Goal: Task Accomplishment & Management: Manage account settings

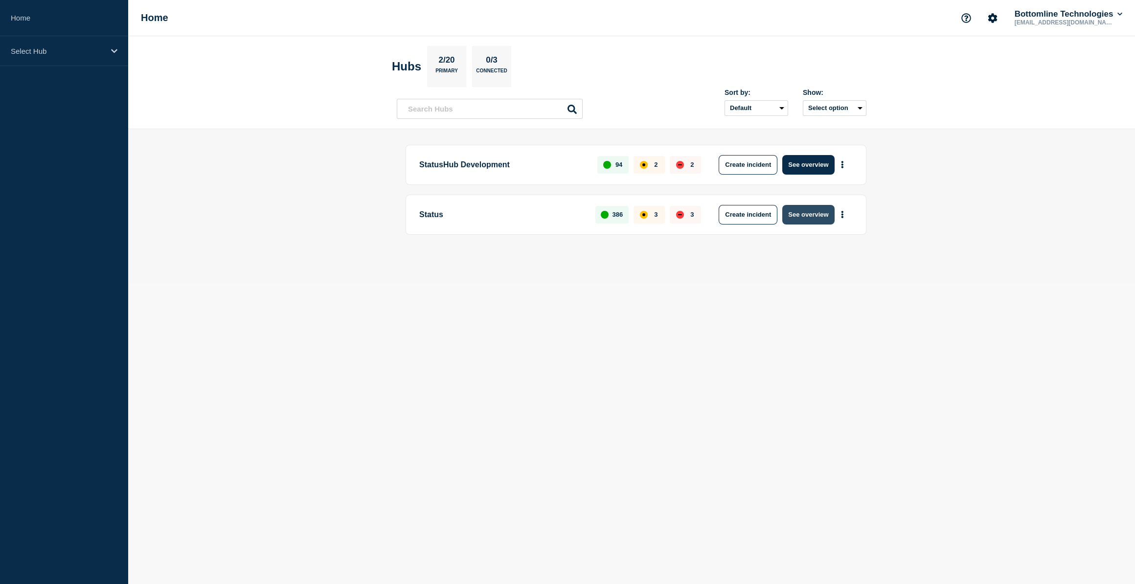
click at [810, 220] on button "See overview" at bounding box center [808, 215] width 52 height 20
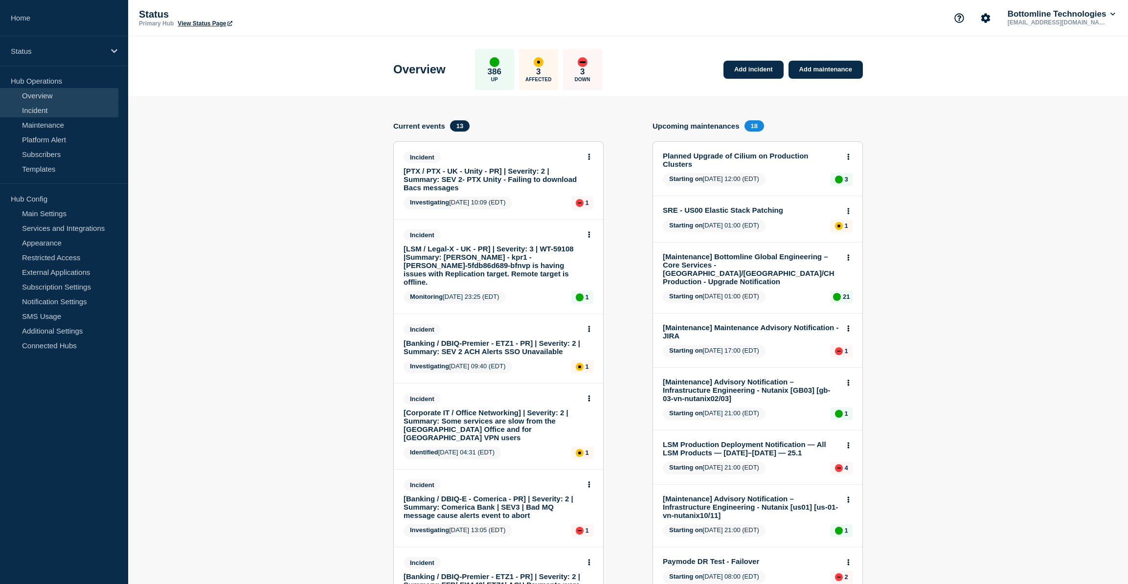
click at [36, 109] on link "Incident" at bounding box center [59, 110] width 118 height 15
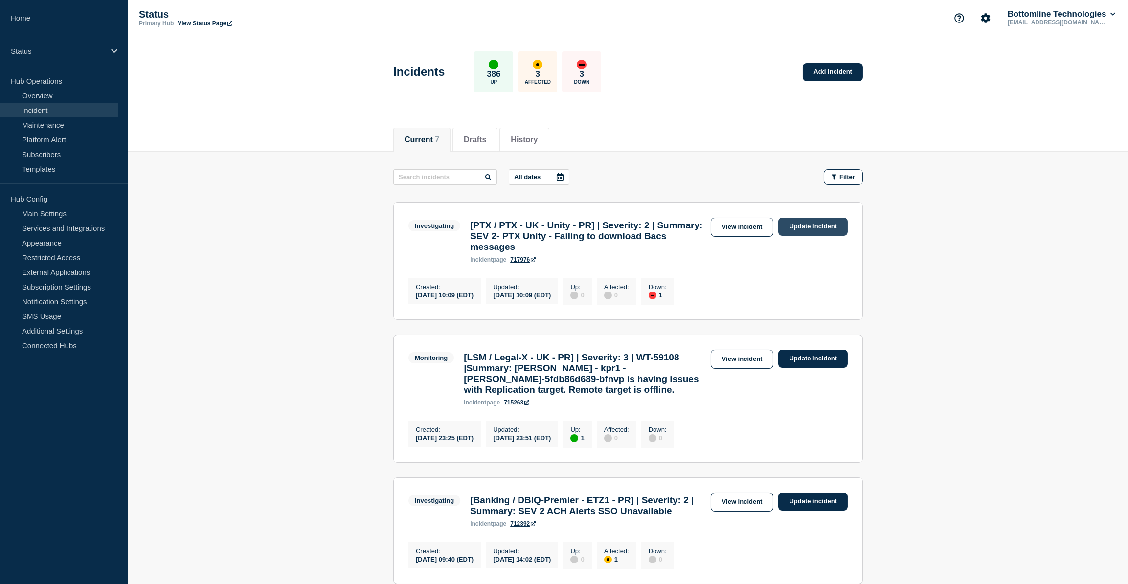
click at [829, 225] on link "Update incident" at bounding box center [813, 227] width 69 height 18
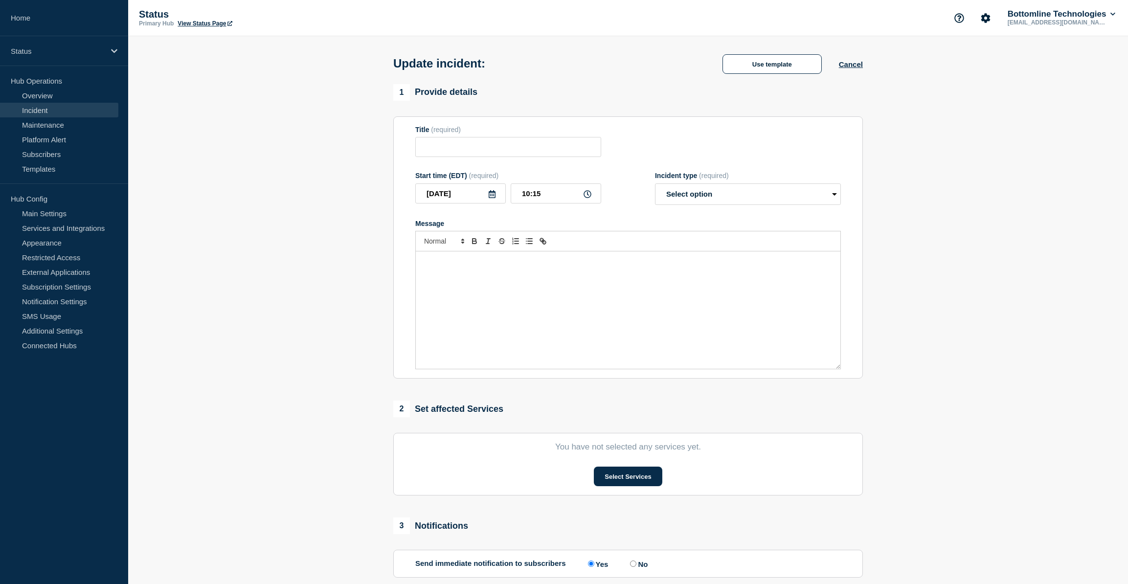
type input "[PTX / PTX - UK - Unity - PR] | Severity: 2 | Summary: SEV 2- PTX Unity - Faili…"
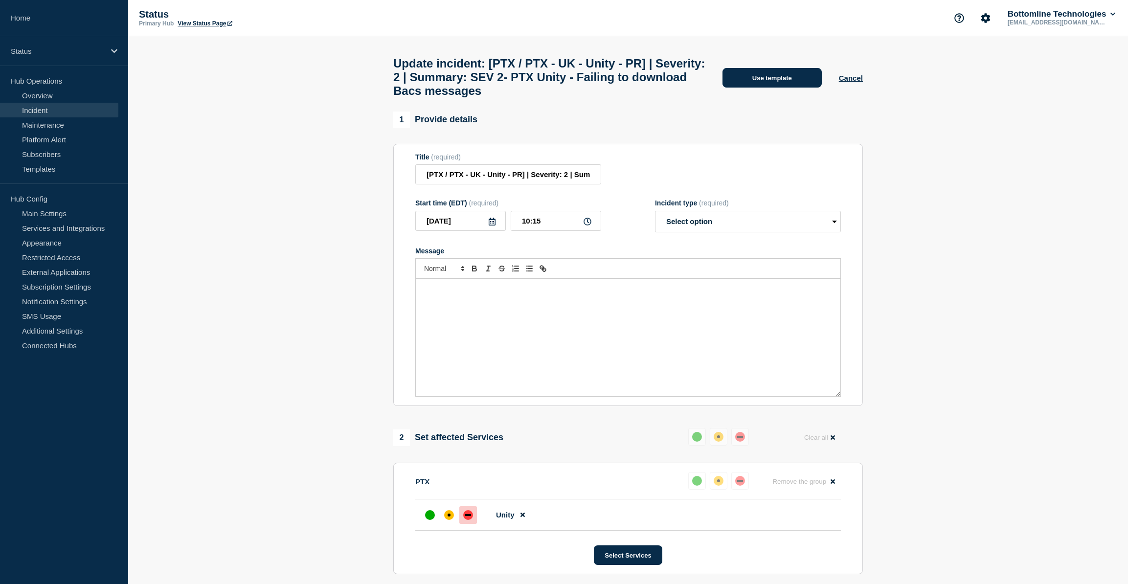
click at [778, 85] on button "Use template" at bounding box center [772, 78] width 99 height 20
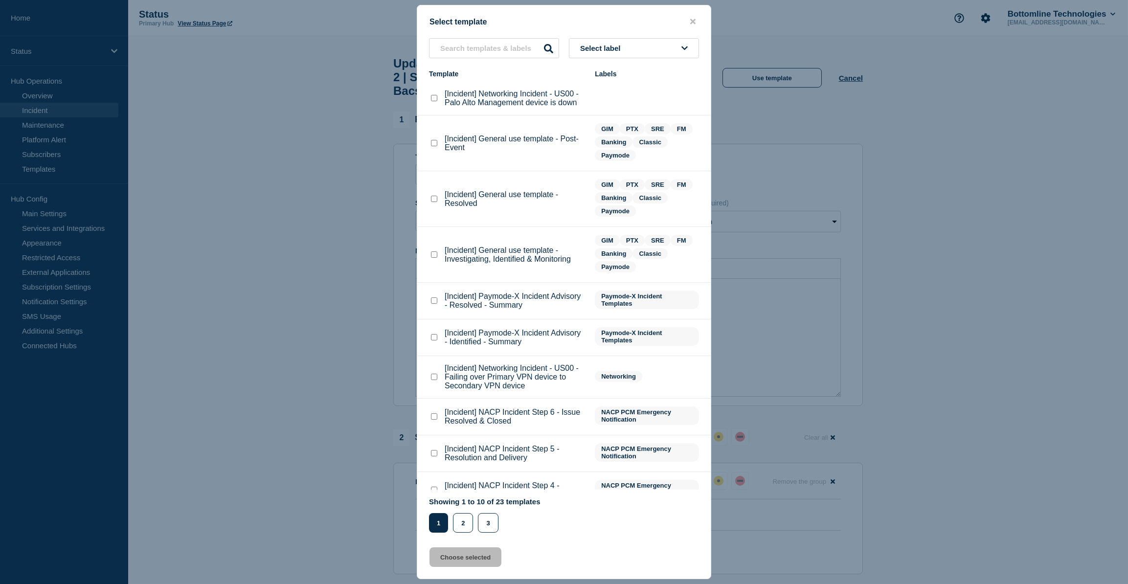
click at [436, 257] on checkbox"] "[Incident] General use template - Investigating, Identified & Monitoring checkb…" at bounding box center [434, 255] width 6 height 6
checkbox checkbox"] "true"
click at [469, 560] on button "Choose selected" at bounding box center [466, 558] width 72 height 20
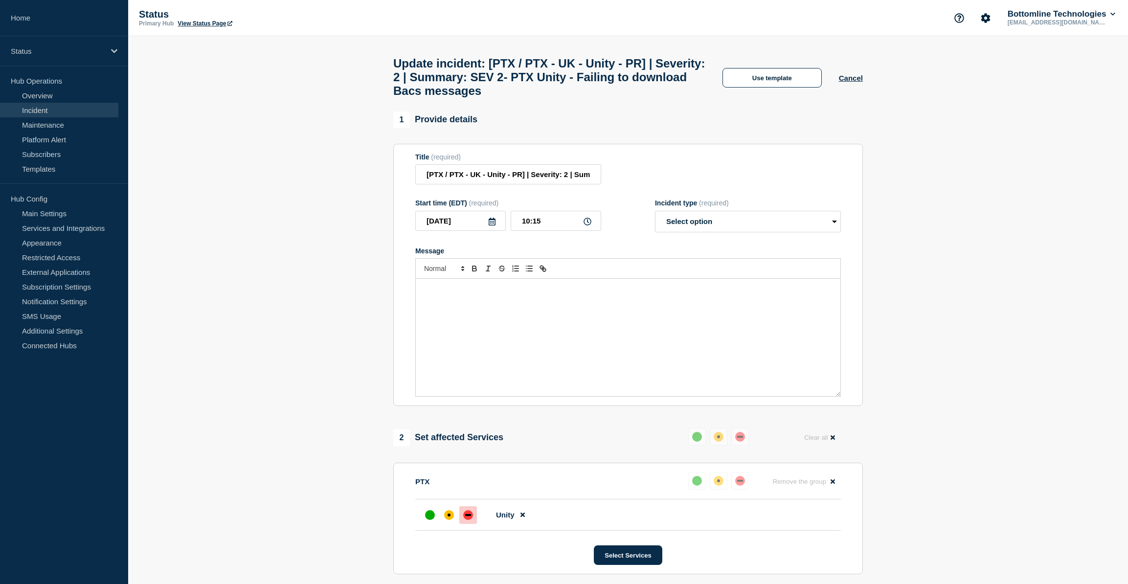
select select "investigating"
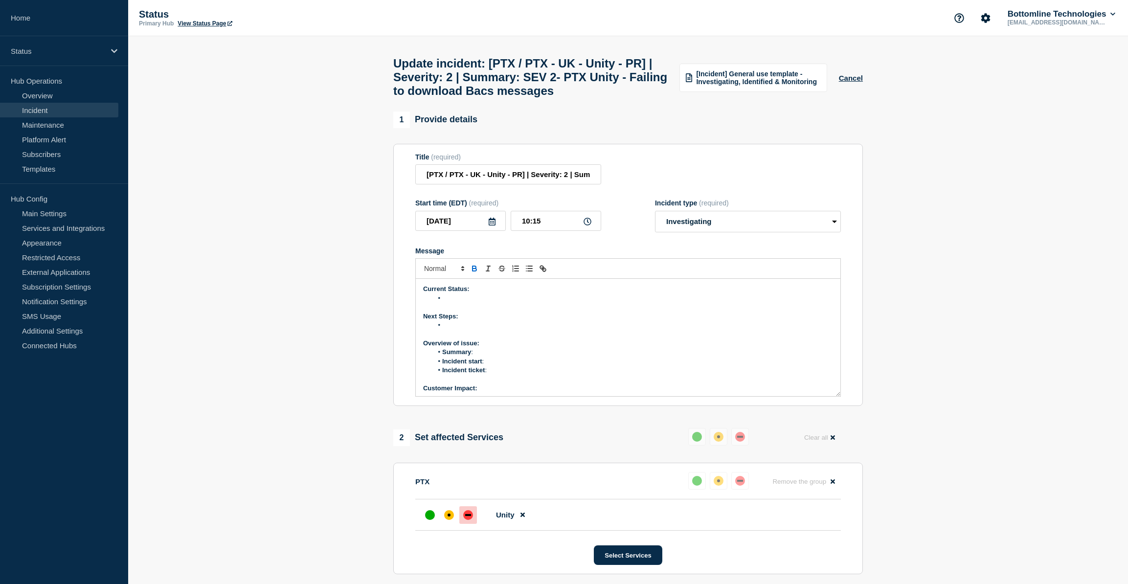
click at [453, 303] on li "Message" at bounding box center [633, 298] width 401 height 9
drag, startPoint x: 758, startPoint y: 326, endPoint x: 445, endPoint y: 324, distance: 313.7
click at [445, 303] on li "BACs messages are failing to download due to the report collection being disabl…" at bounding box center [633, 298] width 401 height 9
copy li "ACs messages are failing to download due to the report collection being disable…"
click at [452, 312] on p "Message" at bounding box center [628, 307] width 410 height 9
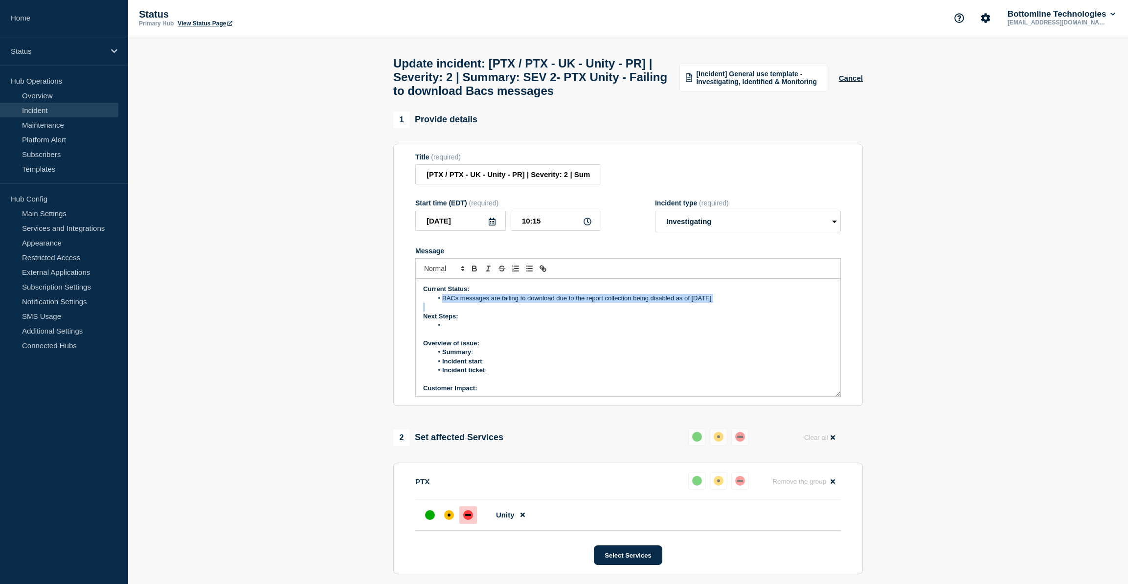
drag, startPoint x: 443, startPoint y: 322, endPoint x: 748, endPoint y: 327, distance: 304.9
click at [748, 327] on div "Current Status: BACs messages are failing to download due to the report collect…" at bounding box center [628, 337] width 425 height 117
click at [483, 330] on li "Message" at bounding box center [633, 325] width 401 height 9
click at [652, 330] on li "PTX will enable the report collection and then restart the each node symotenius…" at bounding box center [633, 325] width 401 height 9
click at [481, 357] on li "Summary :" at bounding box center [633, 352] width 401 height 9
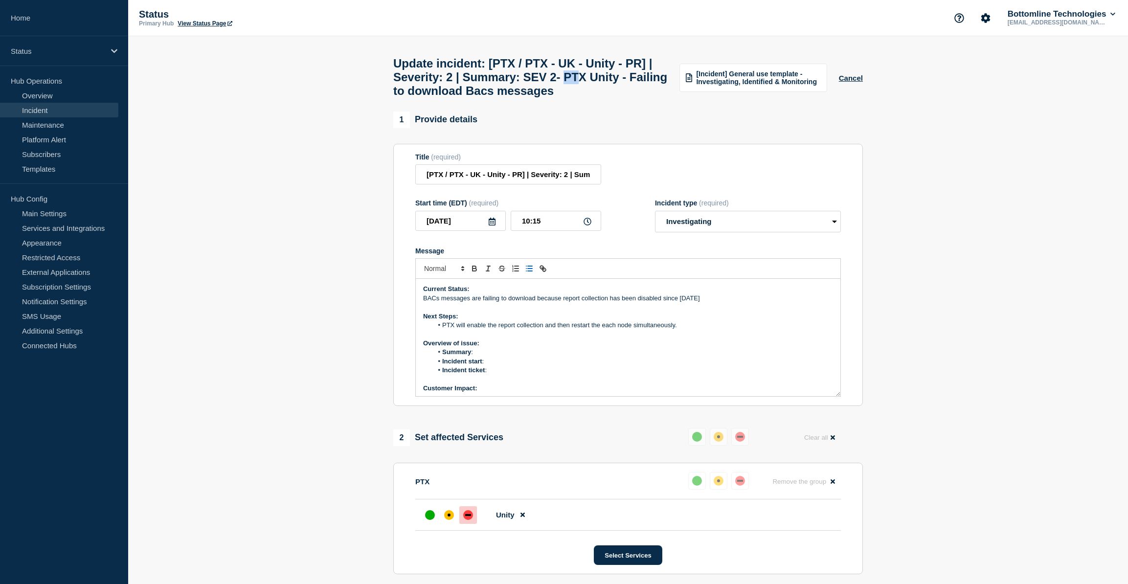
drag, startPoint x: 620, startPoint y: 81, endPoint x: 636, endPoint y: 89, distance: 17.7
click at [636, 89] on h1 "Update incident: [PTX / PTX - UK - Unity - PR] | Severity: 2 | Summary: SEV 2- …" at bounding box center [530, 77] width 275 height 41
click at [490, 357] on li "Summary :" at bounding box center [633, 352] width 401 height 9
click at [561, 357] on li "Summary : BACS messages failing to downlaod" at bounding box center [633, 352] width 401 height 9
click at [498, 366] on li "Incident start :" at bounding box center [633, 361] width 401 height 9
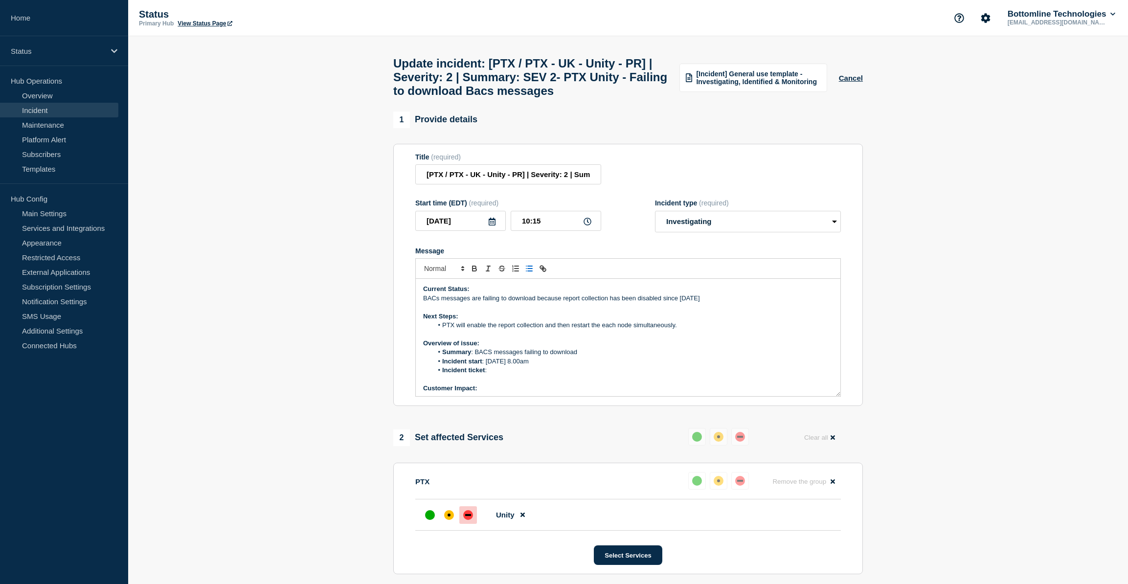
click at [617, 330] on li "PTX will enable the report collection and then restart the each node simultaneo…" at bounding box center [633, 325] width 401 height 9
click at [492, 375] on li "Incident ticket :" at bounding box center [633, 370] width 401 height 9
drag, startPoint x: 522, startPoint y: 394, endPoint x: 486, endPoint y: 396, distance: 35.8
click at [486, 375] on li "Incident ticket :WT-59325" at bounding box center [633, 370] width 401 height 9
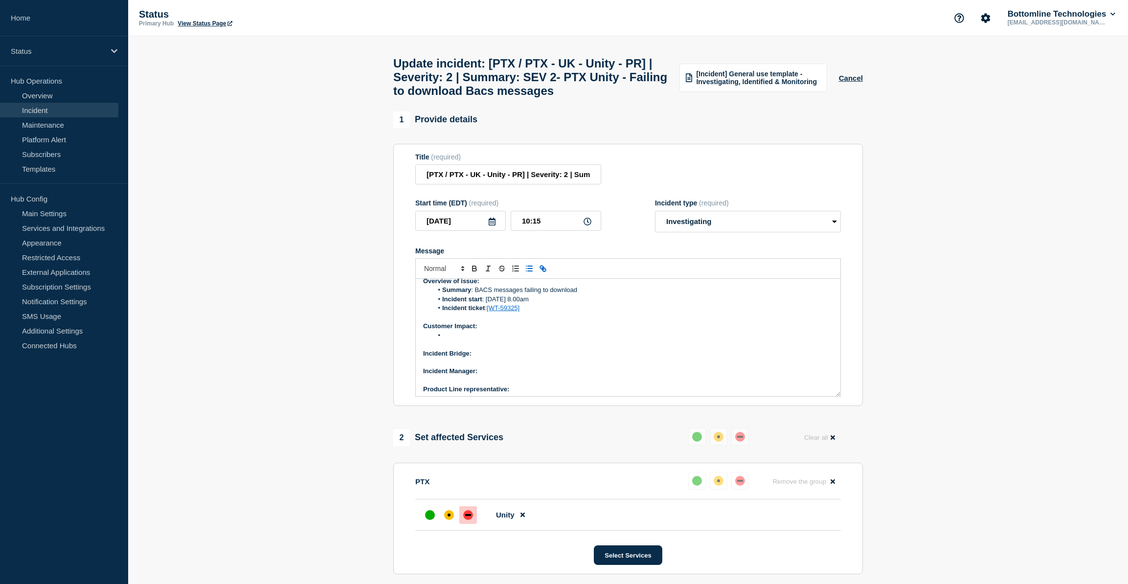
scroll to position [84, 0]
click at [488, 309] on p "Customer Impact:" at bounding box center [628, 304] width 410 height 9
drag, startPoint x: 613, startPoint y: 335, endPoint x: 480, endPoint y: 333, distance: 133.1
click at [480, 333] on div "Current Status: BACs messages are failing to download because report collection…" at bounding box center [628, 337] width 425 height 117
click at [473, 271] on icon "Toggle bold text" at bounding box center [475, 270] width 4 height 2
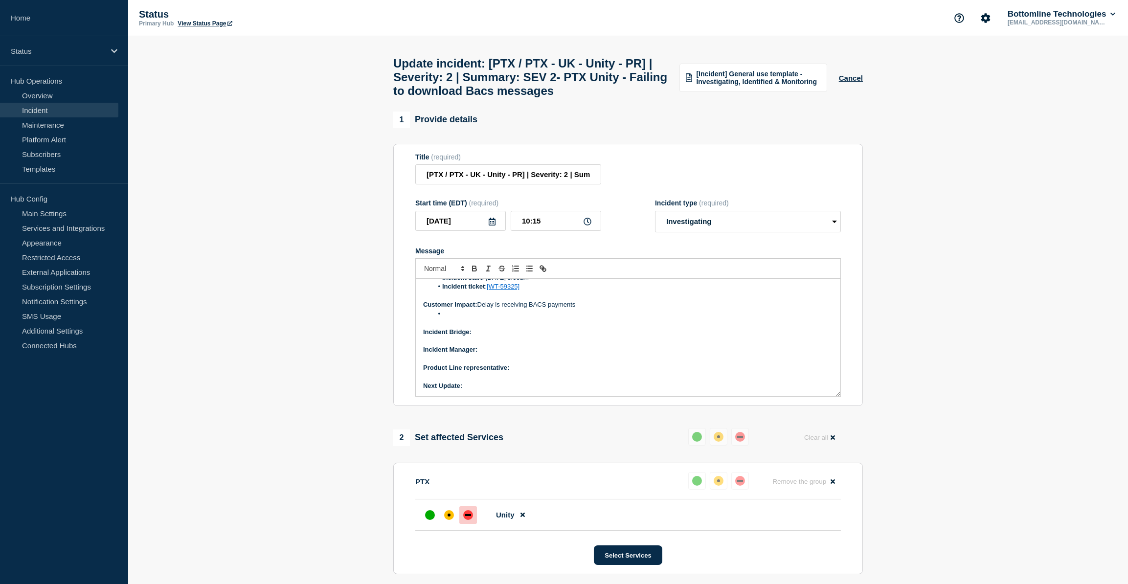
click at [477, 308] on strong "Customer Impact:" at bounding box center [450, 304] width 54 height 7
click at [453, 309] on p "Customer Impact: Delay is receiving BACS payments" at bounding box center [628, 304] width 410 height 9
click at [450, 319] on li "Message" at bounding box center [633, 314] width 401 height 9
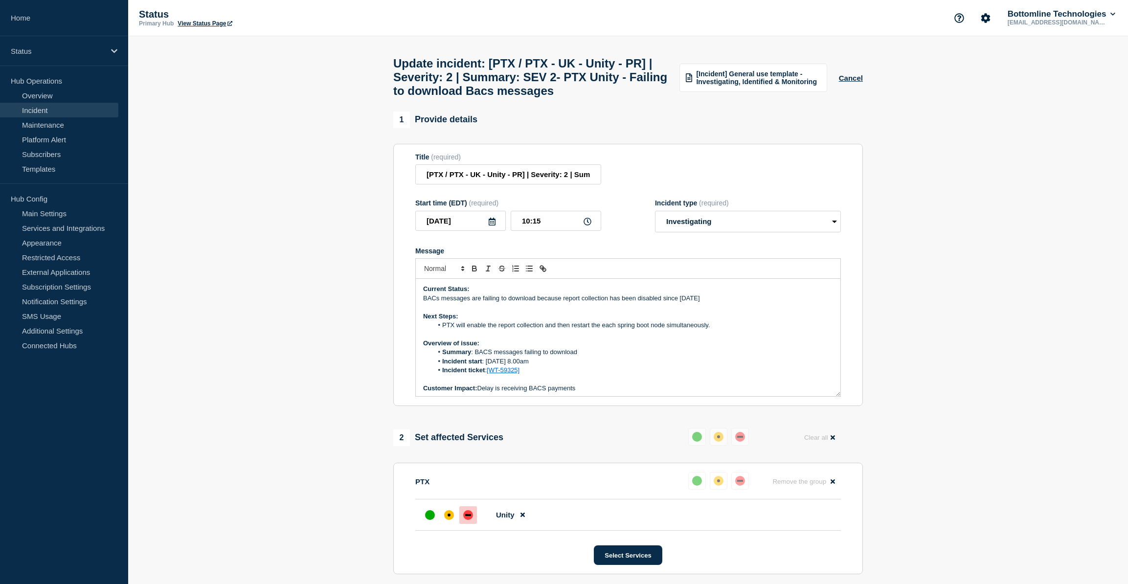
scroll to position [75, 0]
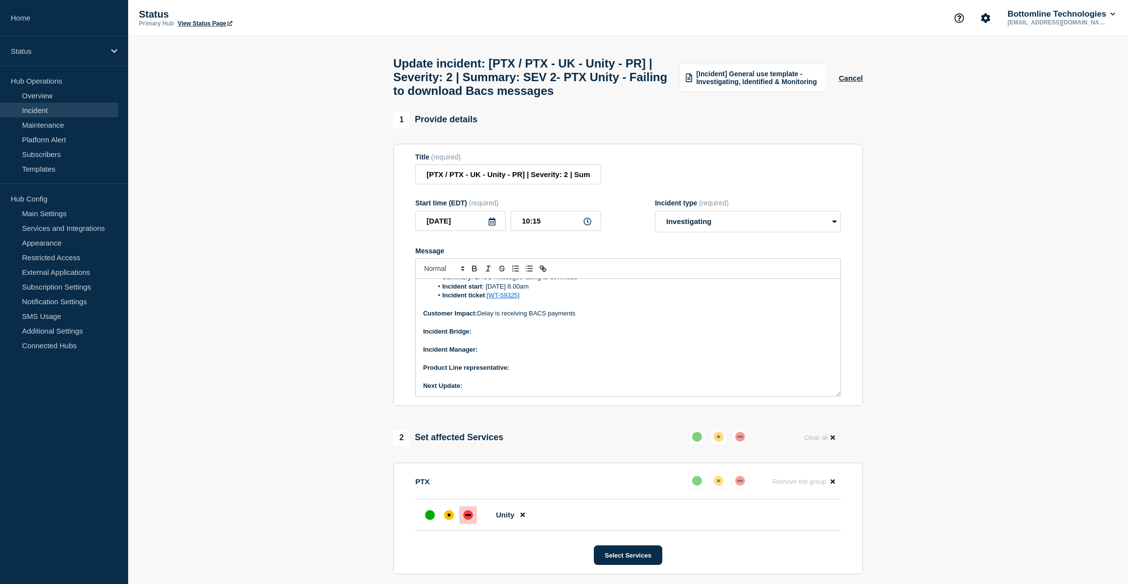
click at [532, 318] on p "Customer Impact: Delay is receiving BACS payments" at bounding box center [628, 313] width 410 height 9
click at [638, 318] on p "Customer Impact: Delay is receiving automatic BACS payments" at bounding box center [628, 313] width 410 height 9
click at [718, 318] on p "Customer Impact: Delay is receiving automatic BACS payments however customer ca…" at bounding box center [628, 313] width 410 height 9
click at [677, 318] on p "Customer Impact: Delay is receiving automatic BACS payments however customer ca…" at bounding box center [628, 313] width 410 height 9
click at [686, 318] on p "Customer Impact: Delay is receiving automatic BACS payments however customer ca…" at bounding box center [628, 313] width 410 height 9
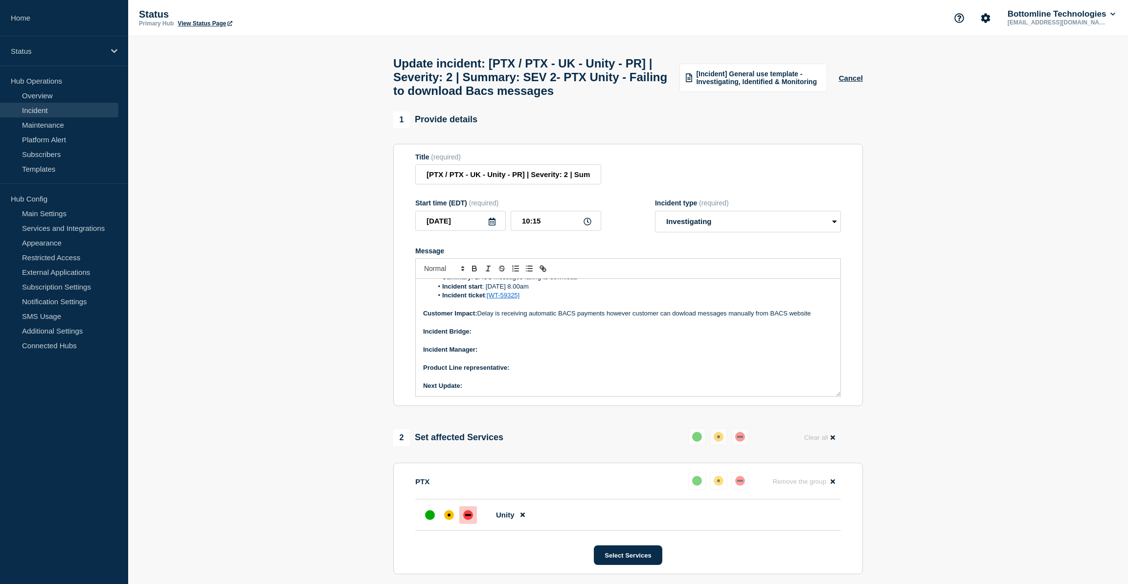
drag, startPoint x: 686, startPoint y: 339, endPoint x: 668, endPoint y: 353, distance: 21.9
click at [668, 336] on p "Incident Bridge:" at bounding box center [628, 331] width 410 height 9
click at [687, 318] on p "Customer Impact: Delay is receiving automatic BACS payments however customer ca…" at bounding box center [628, 313] width 410 height 9
click at [674, 345] on p "Message" at bounding box center [628, 341] width 410 height 9
click at [491, 345] on p "Message" at bounding box center [628, 341] width 410 height 9
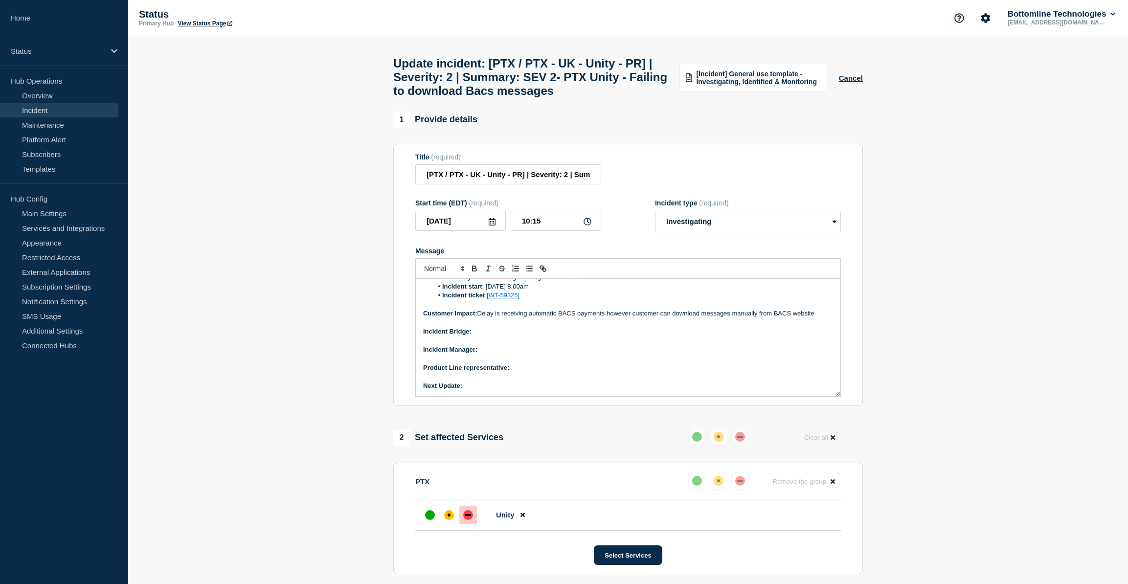
click at [486, 327] on p "Message" at bounding box center [628, 323] width 410 height 9
click at [478, 336] on p "Incident Bridge:" at bounding box center [628, 331] width 410 height 9
click at [473, 273] on icon "Toggle bold text" at bounding box center [474, 268] width 9 height 9
click at [504, 354] on p "Incident Manager:" at bounding box center [628, 349] width 410 height 9
drag, startPoint x: 541, startPoint y: 372, endPoint x: 480, endPoint y: 376, distance: 61.8
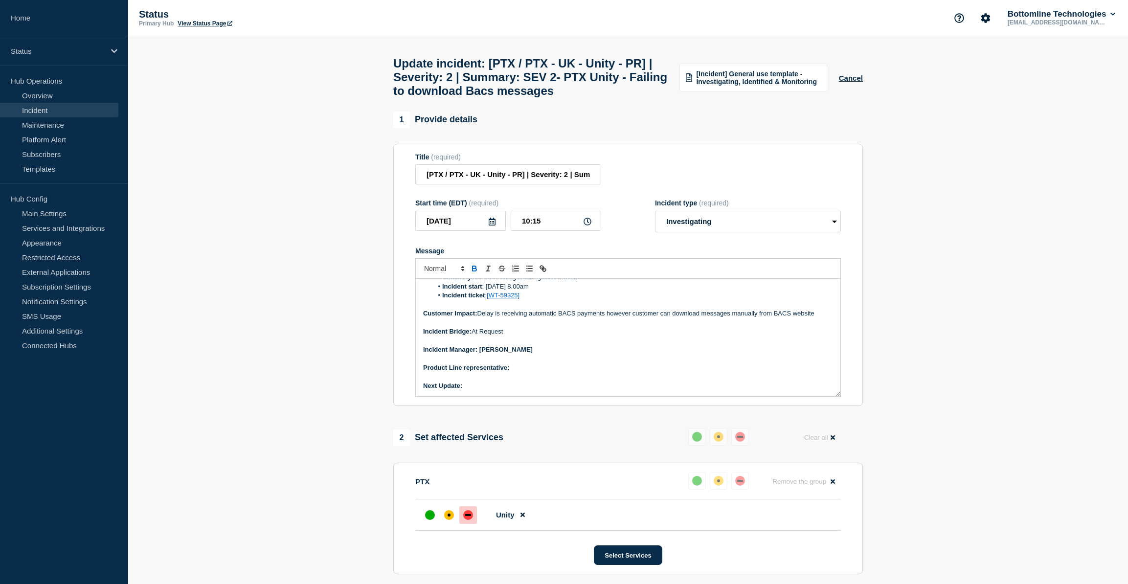
click at [480, 354] on p "Incident Manager: [PERSON_NAME]" at bounding box center [628, 349] width 410 height 9
click at [477, 273] on icon "Toggle bold text" at bounding box center [474, 268] width 9 height 9
click at [521, 381] on p "Message" at bounding box center [628, 376] width 410 height 9
click at [516, 363] on p "Message" at bounding box center [628, 358] width 410 height 9
click at [515, 372] on p "Product Line representative:" at bounding box center [628, 368] width 410 height 9
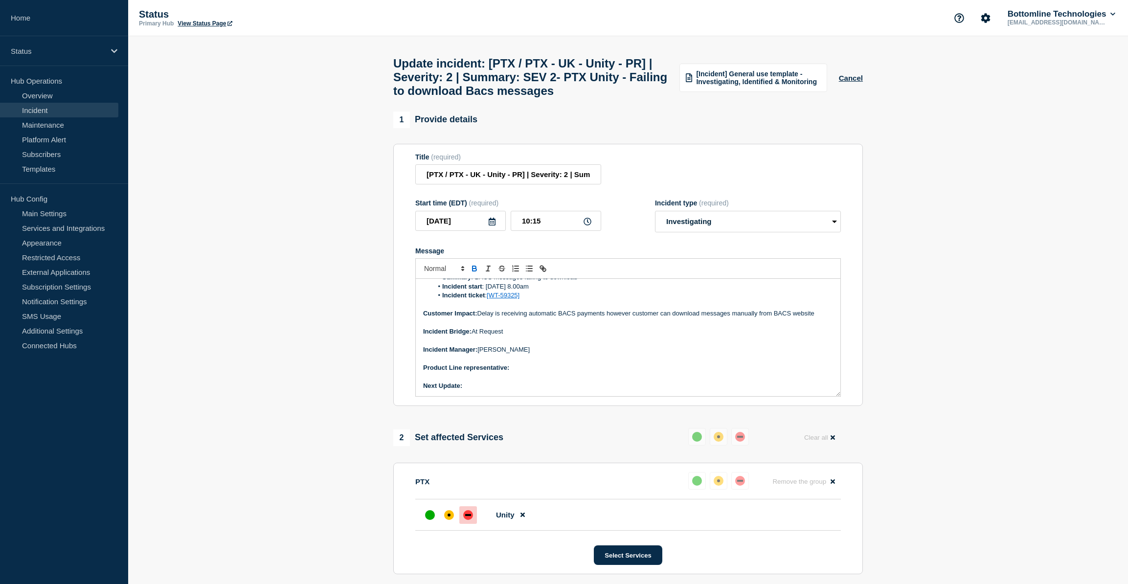
click at [473, 273] on icon "Toggle bold text" at bounding box center [474, 268] width 9 height 9
click at [475, 391] on p "Next Update:" at bounding box center [628, 386] width 410 height 9
drag, startPoint x: 490, startPoint y: 410, endPoint x: 464, endPoint y: 411, distance: 25.5
click at [464, 391] on p "Next Update: 30 mins" at bounding box center [628, 386] width 410 height 9
click at [471, 273] on icon "Toggle bold text" at bounding box center [474, 268] width 9 height 9
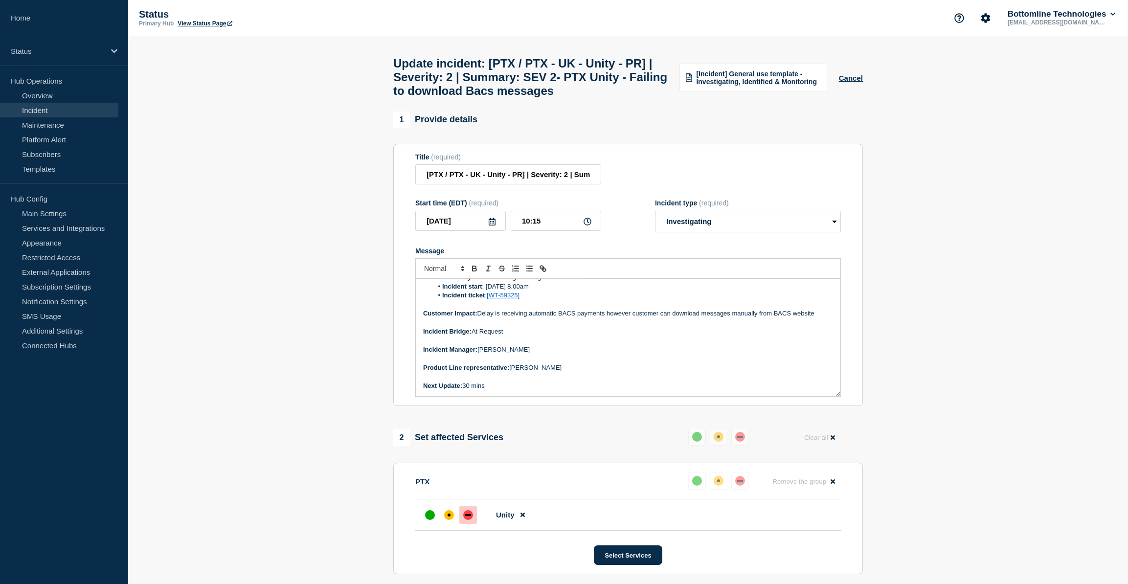
click at [599, 381] on p "Message" at bounding box center [628, 376] width 410 height 9
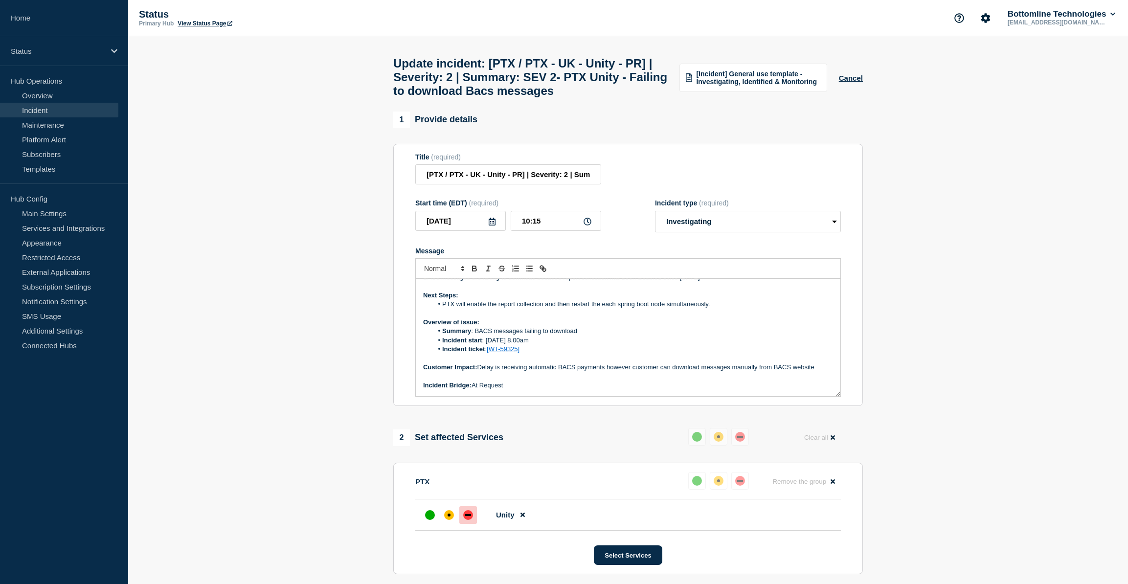
scroll to position [0, 0]
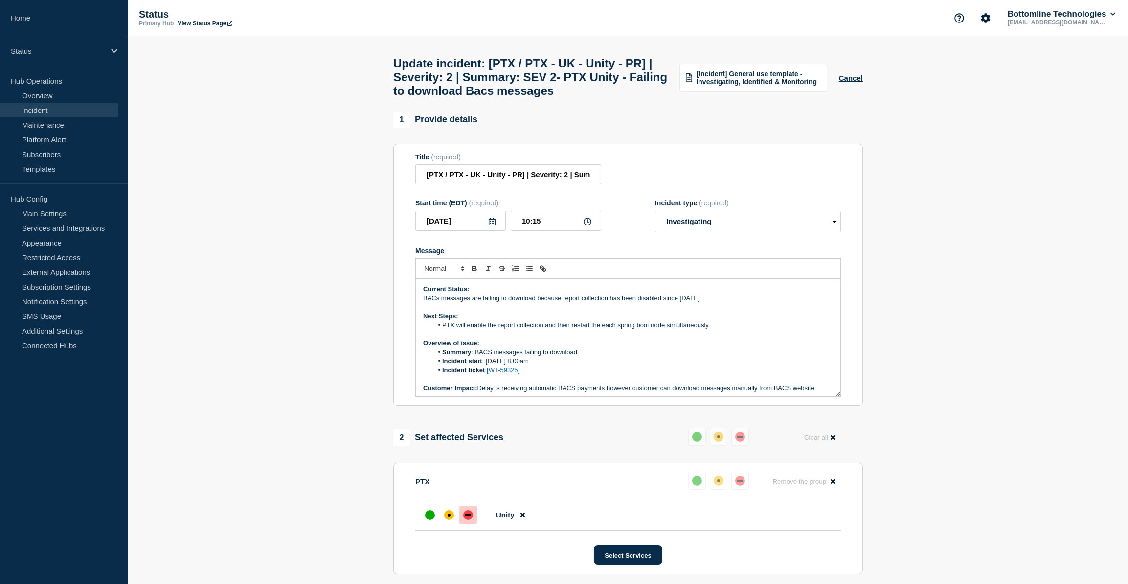
click at [752, 303] on p "BACs messages are failing to download because report collection has been disabl…" at bounding box center [628, 298] width 410 height 9
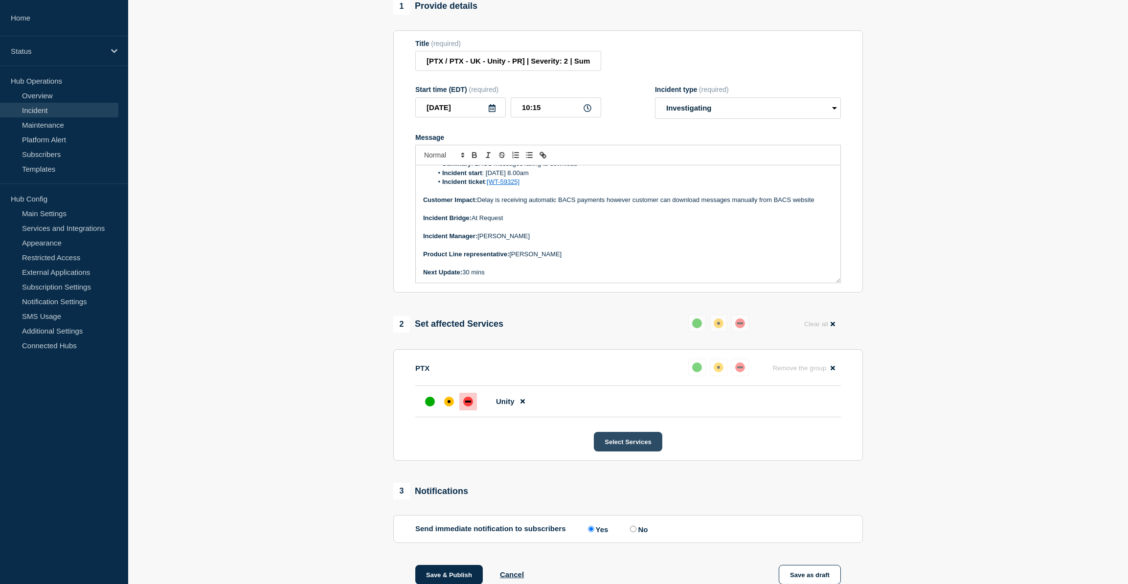
scroll to position [178, 0]
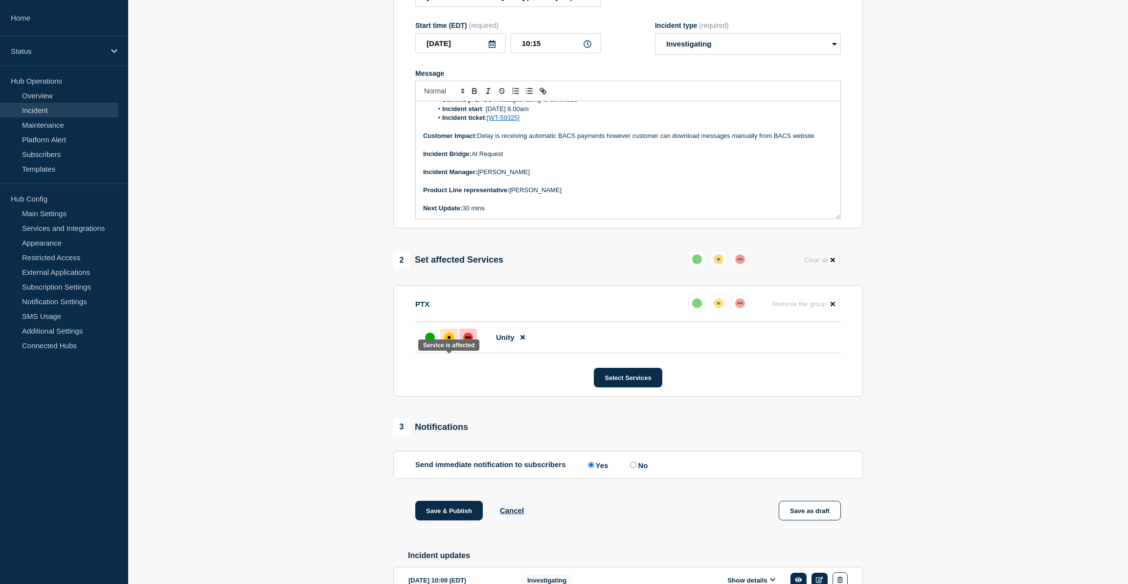
click at [450, 343] on div "affected" at bounding box center [449, 338] width 10 height 10
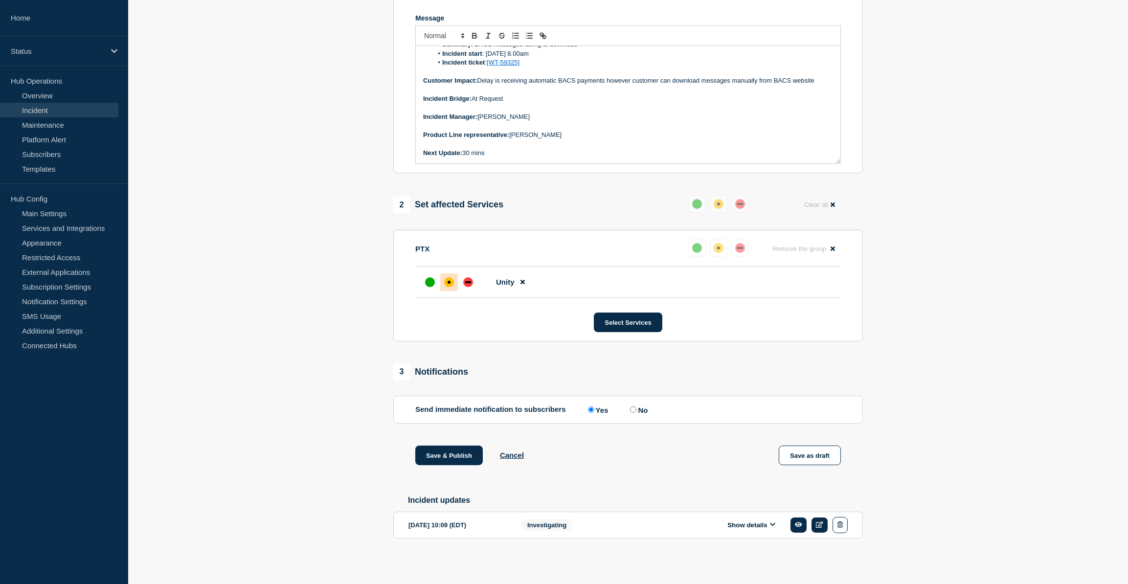
scroll to position [258, 0]
click at [458, 456] on button "Save & Publish" at bounding box center [449, 456] width 68 height 20
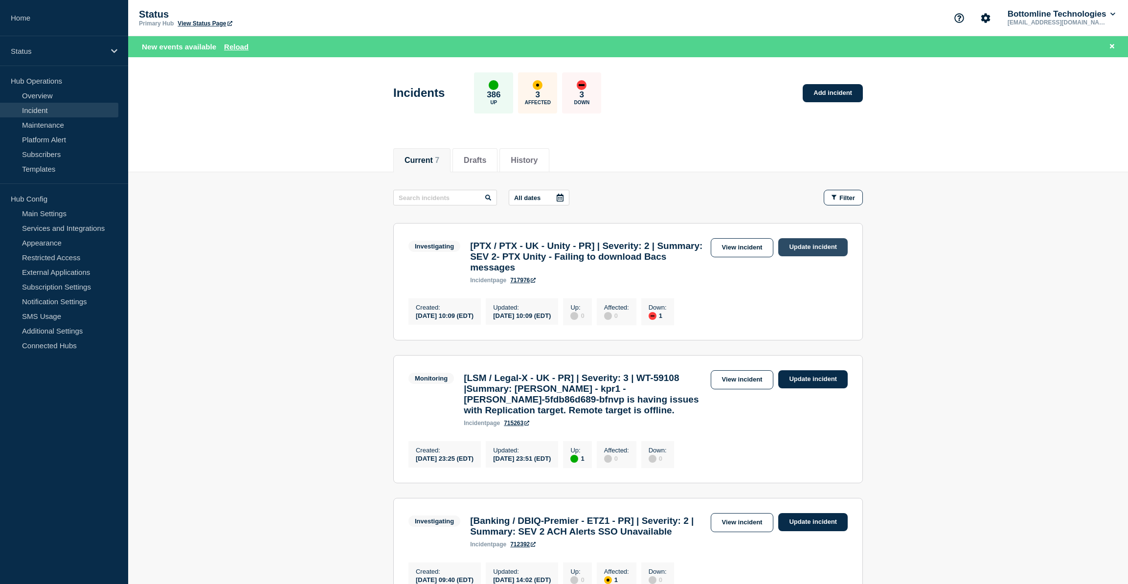
click at [804, 244] on link "Update incident" at bounding box center [813, 247] width 69 height 18
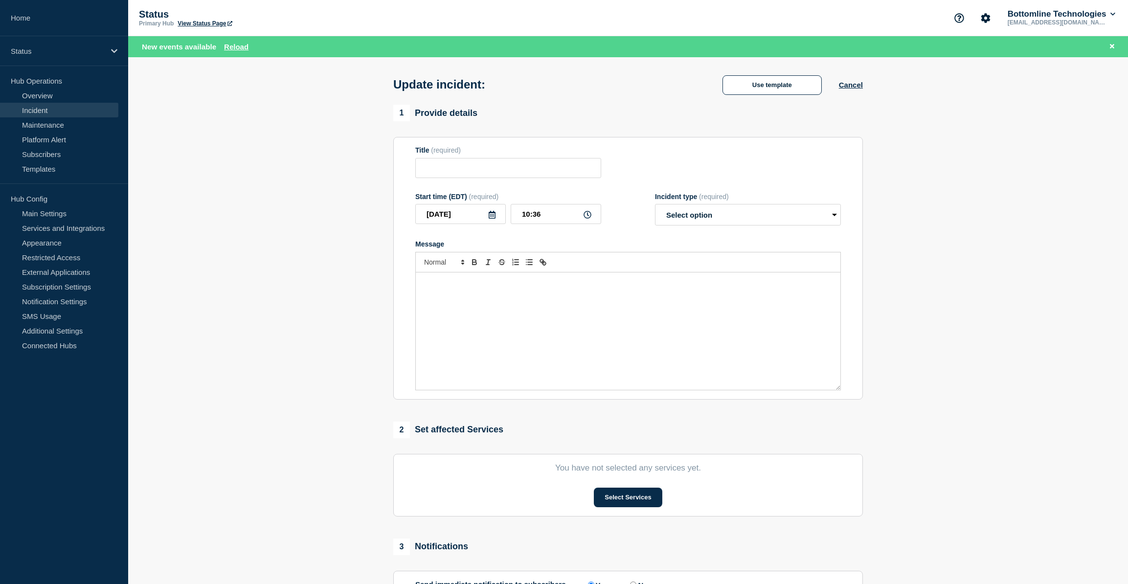
type input "[PTX / PTX - UK - Unity - PR] | Severity: 2 | Summary: SEV 2- PTX Unity - Faili…"
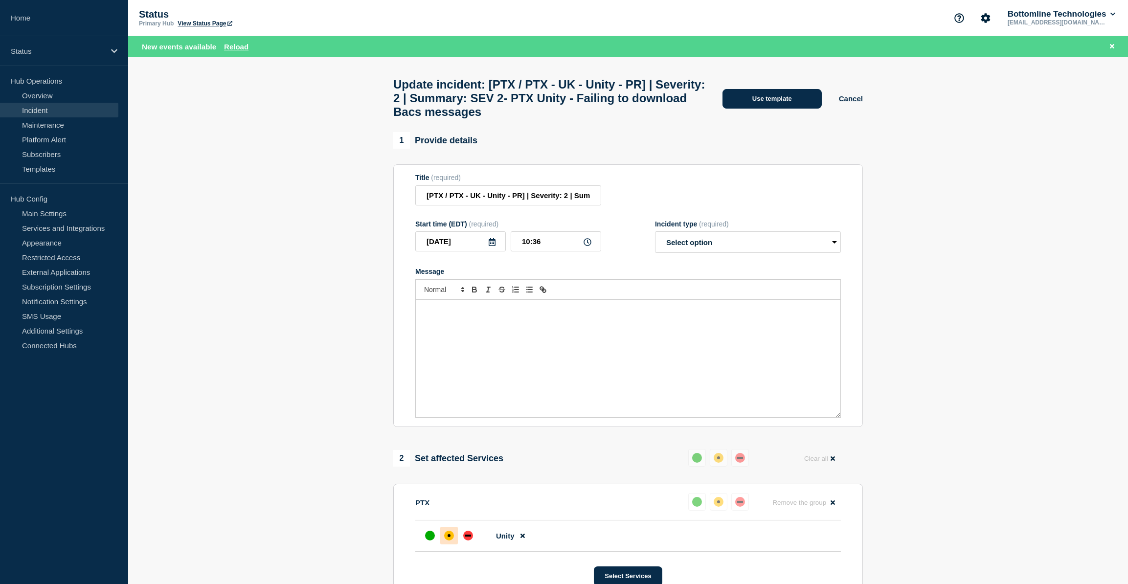
click at [771, 103] on button "Use template" at bounding box center [772, 99] width 99 height 20
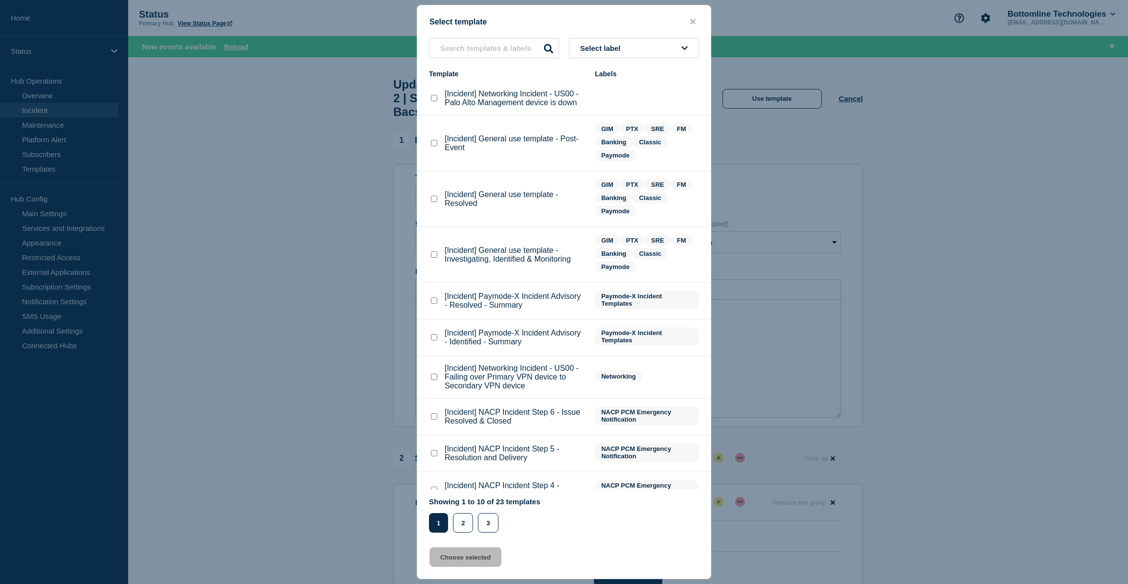
click at [434, 202] on checkbox"] "[Incident] General use template - Resolved checkbox" at bounding box center [434, 199] width 6 height 6
checkbox checkbox"] "true"
click at [476, 562] on button "Choose selected" at bounding box center [466, 558] width 72 height 20
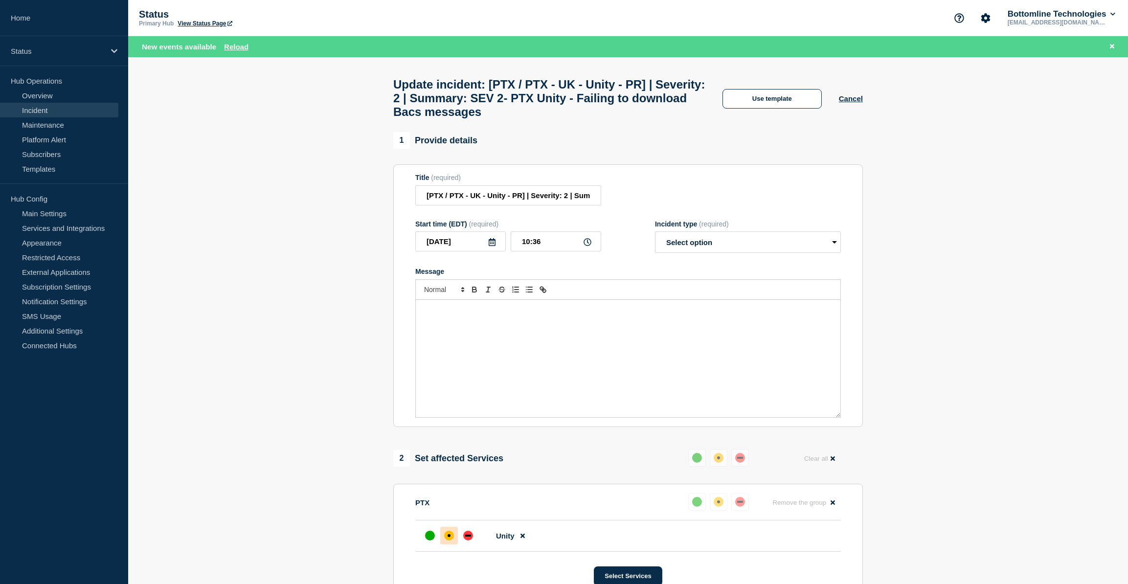
select select "resolved"
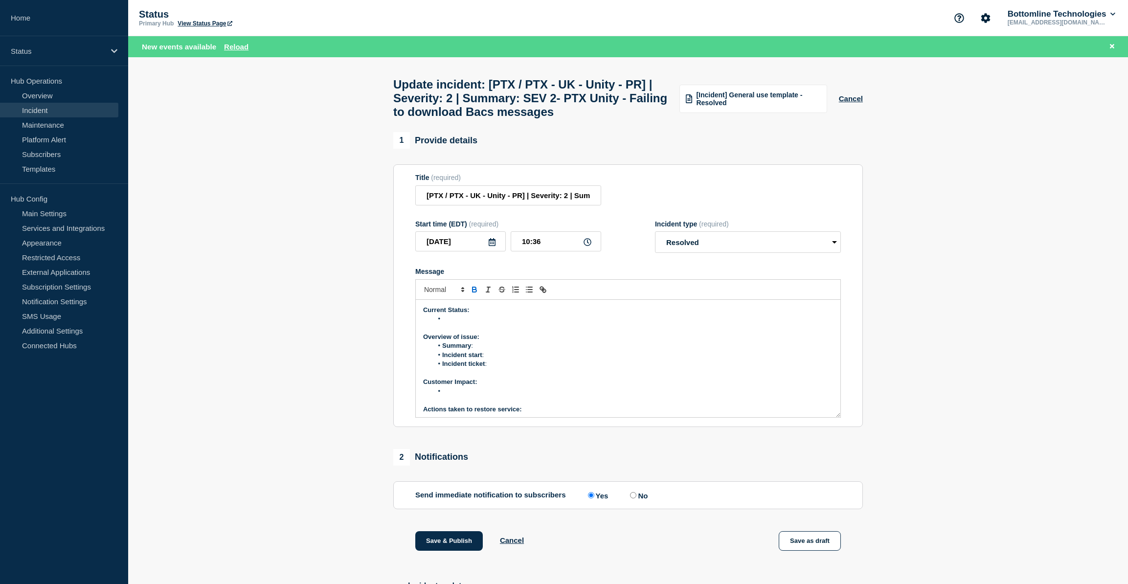
click at [477, 323] on li "Message" at bounding box center [633, 319] width 401 height 9
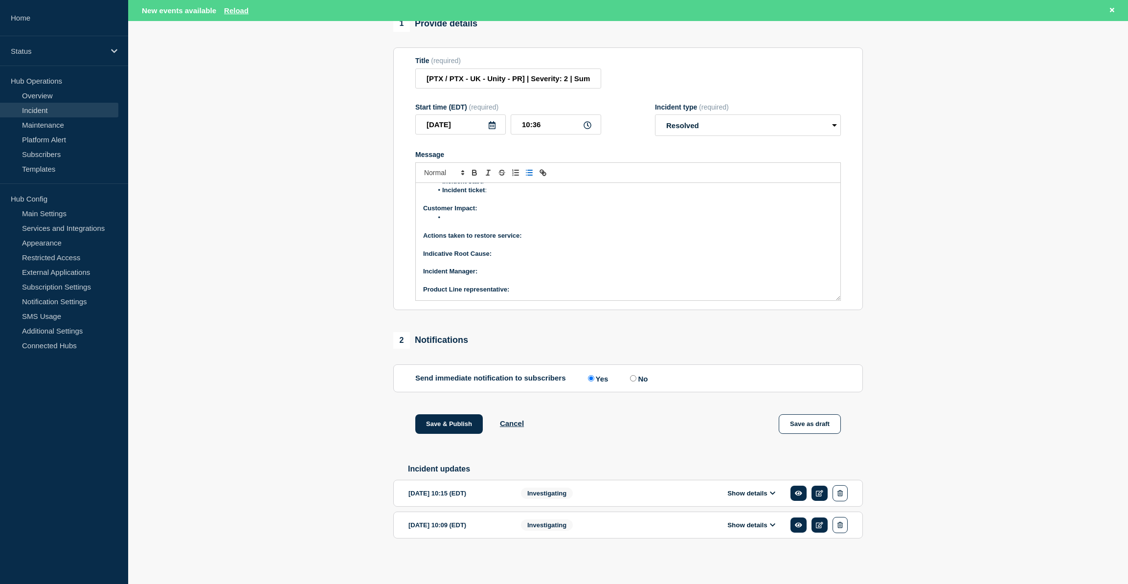
scroll to position [141, 0]
click at [735, 488] on div "Show details" at bounding box center [754, 493] width 187 height 16
click at [733, 499] on div "Show details" at bounding box center [754, 493] width 187 height 16
click at [735, 497] on button "Show details" at bounding box center [752, 493] width 54 height 8
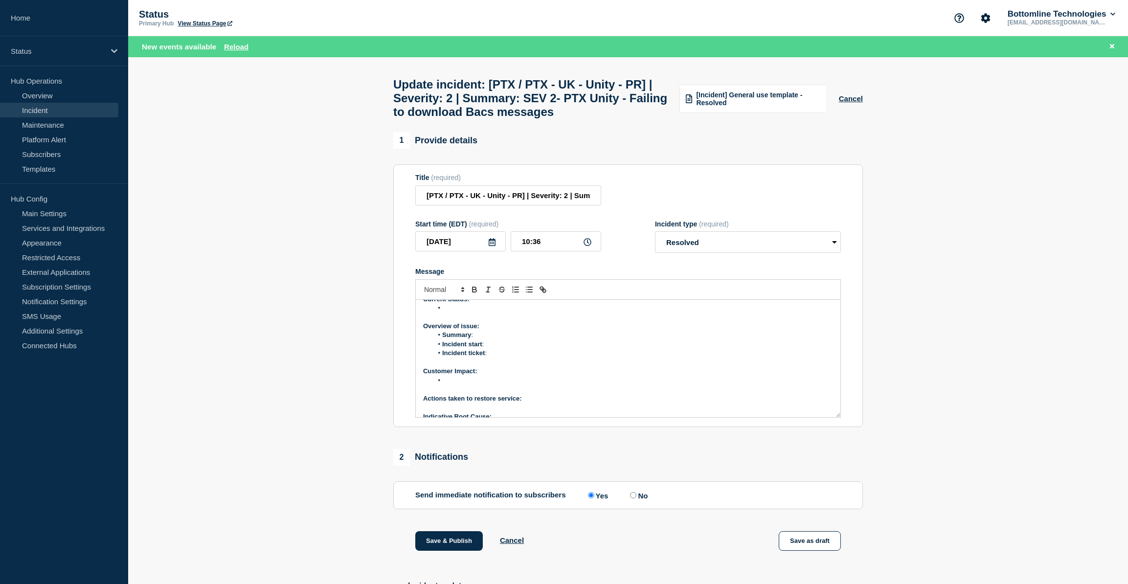
scroll to position [0, 0]
click at [473, 323] on li "Message" at bounding box center [633, 319] width 401 height 9
click at [472, 396] on li "Message" at bounding box center [633, 391] width 401 height 9
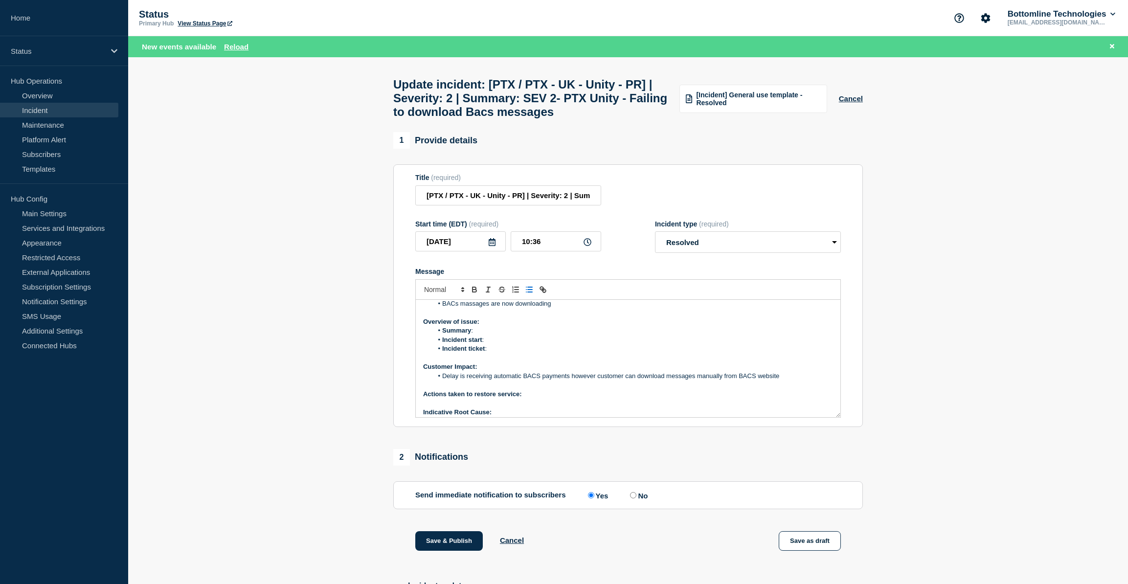
click at [552, 399] on p "Actions taken to restore service:" at bounding box center [628, 394] width 410 height 9
click at [473, 292] on icon "Toggle bold text" at bounding box center [475, 291] width 4 height 2
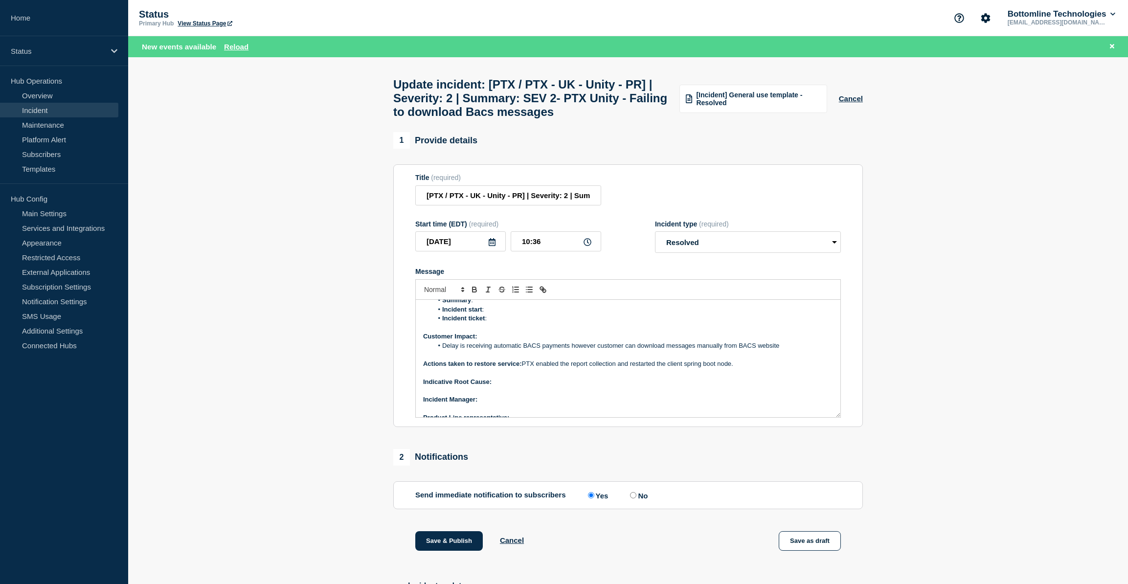
scroll to position [57, 0]
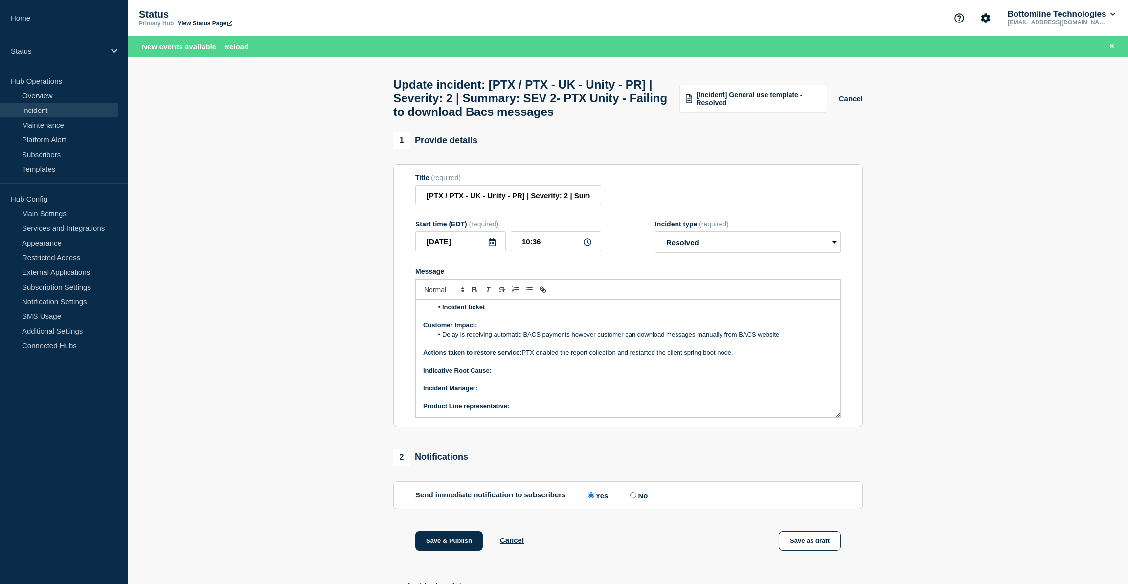
click at [515, 375] on p "Indicative Root Cause:" at bounding box center [628, 371] width 410 height 9
click at [473, 292] on icon "Toggle bold text" at bounding box center [475, 291] width 4 height 2
click at [502, 402] on p "Message" at bounding box center [628, 397] width 410 height 9
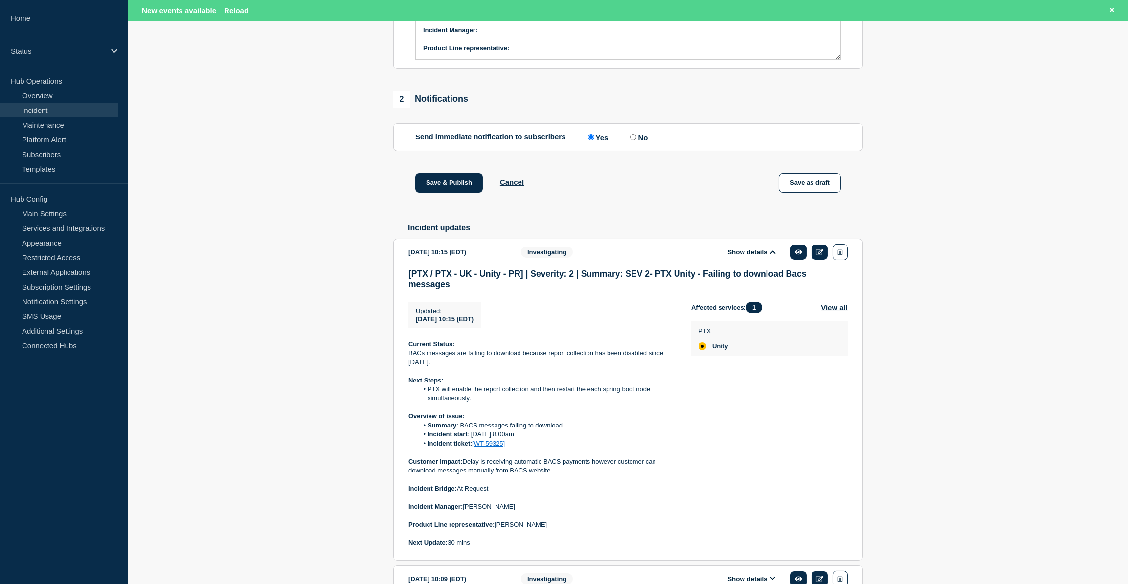
scroll to position [437, 0]
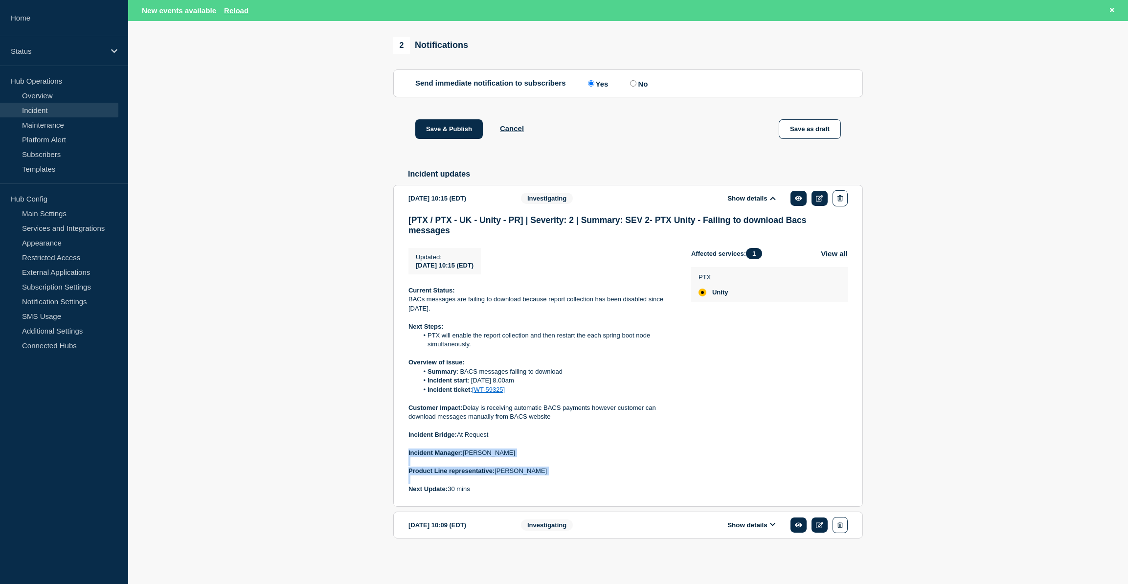
drag, startPoint x: 433, startPoint y: 460, endPoint x: 554, endPoint y: 480, distance: 123.6
click at [554, 480] on section "[DATE] 10:15 (EDT) Show details Investigating [PTX / PTX - UK - Unity - PR] | S…" at bounding box center [628, 346] width 470 height 322
copy div "Incident Manager: [PERSON_NAME] Product Line representative: [PERSON_NAME]"
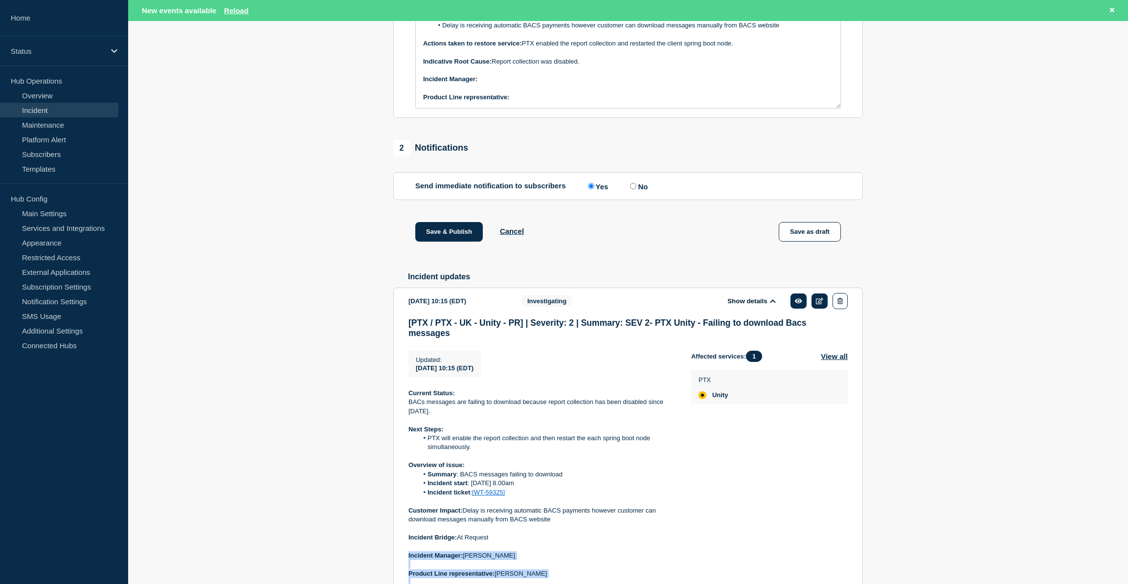
scroll to position [171, 0]
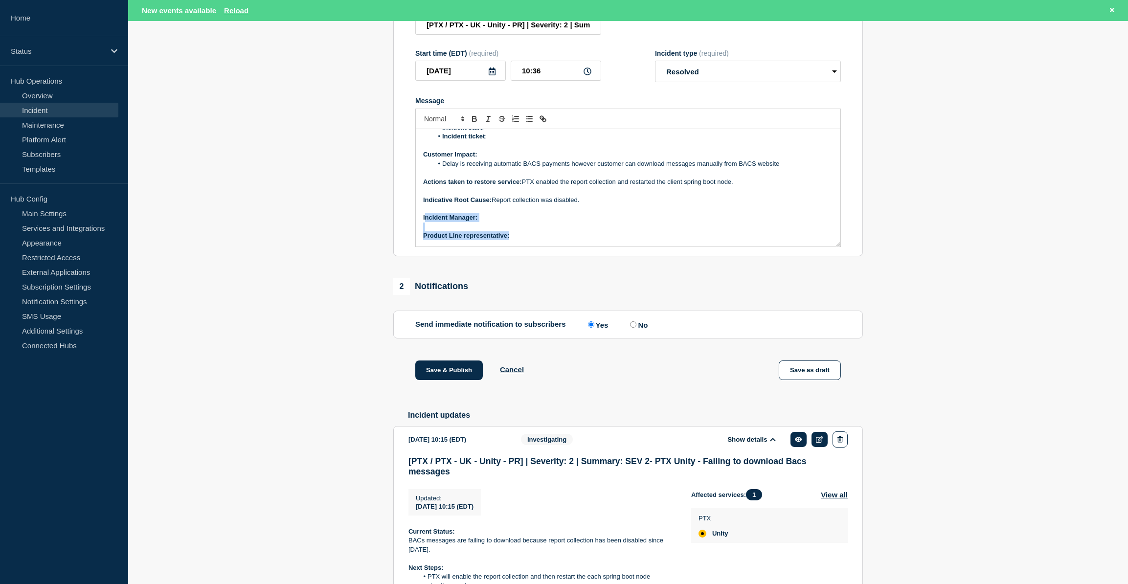
drag, startPoint x: 423, startPoint y: 241, endPoint x: 523, endPoint y: 263, distance: 102.8
click at [523, 247] on div "Current Status: BACs massages are now downloading Overview of issue: Summary : …" at bounding box center [628, 187] width 425 height 117
drag, startPoint x: 567, startPoint y: 259, endPoint x: 515, endPoint y: 261, distance: 52.4
click at [515, 240] on p "Product Line representative: [PERSON_NAME]" at bounding box center [628, 235] width 410 height 9
drag, startPoint x: 536, startPoint y: 266, endPoint x: 511, endPoint y: 263, distance: 25.1
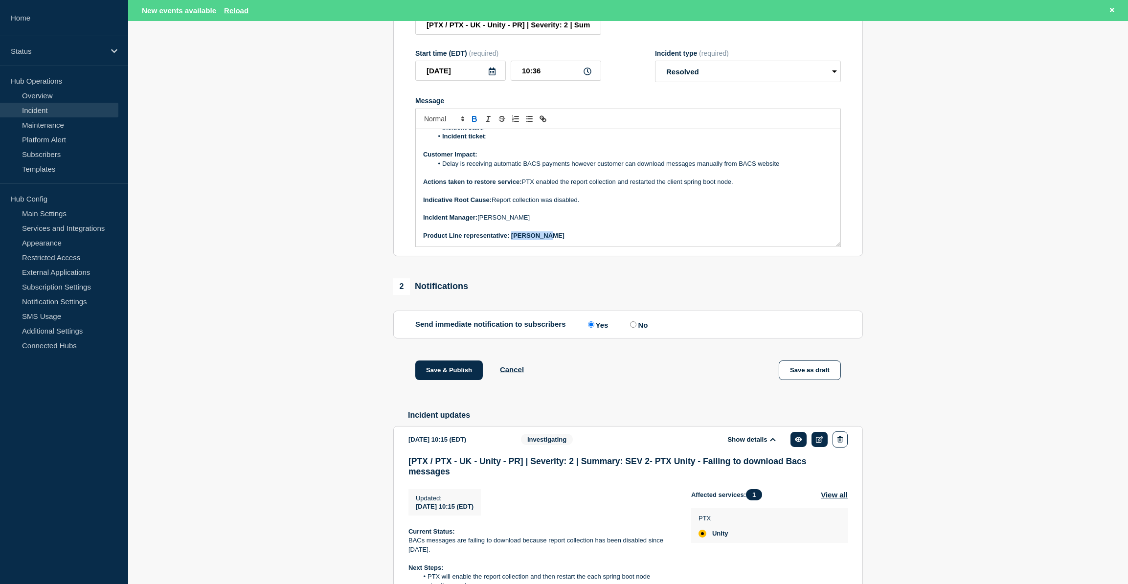
click at [511, 247] on div "Current Status: BACs massages are now downloading Overview of issue: Summary : …" at bounding box center [628, 187] width 425 height 117
click at [474, 121] on icon "Toggle bold text" at bounding box center [475, 120] width 4 height 2
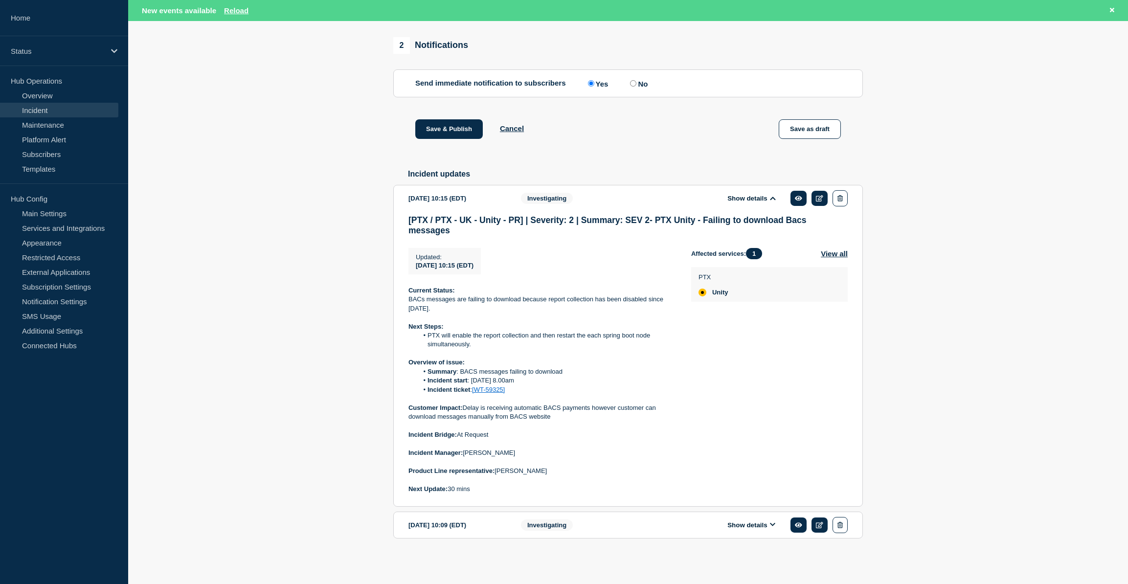
scroll to position [437, 0]
drag, startPoint x: 522, startPoint y: 393, endPoint x: 402, endPoint y: 364, distance: 123.4
click at [402, 364] on section "[DATE] 10:15 (EDT) Show details Investigating [PTX / PTX - UK - Unity - PR] | S…" at bounding box center [628, 346] width 470 height 322
copy div "Overview of issue: Summary : BACS messages failing to download Incident start :…"
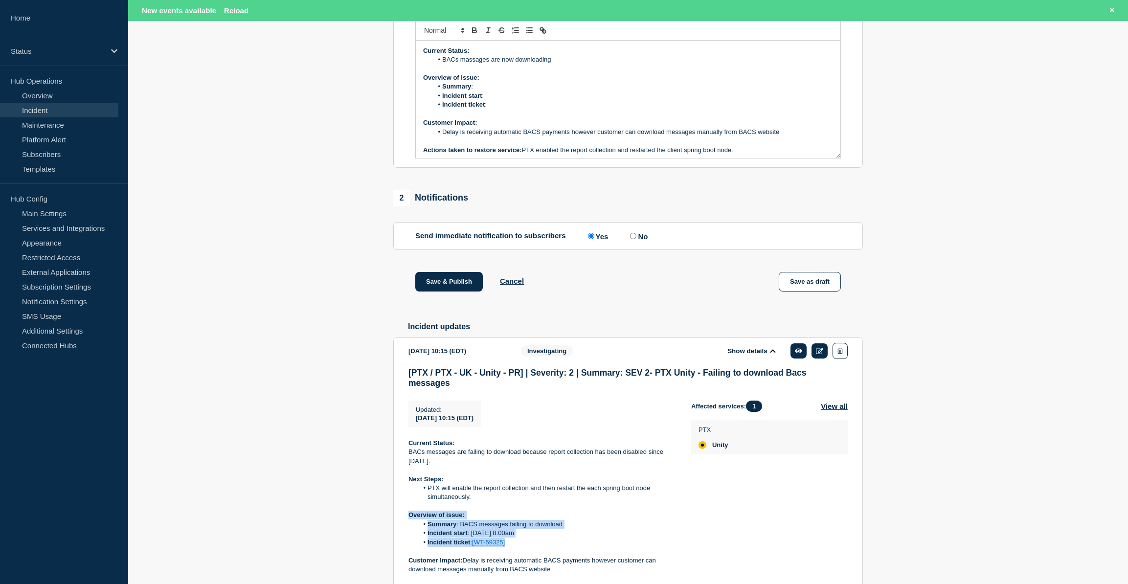
scroll to position [82, 0]
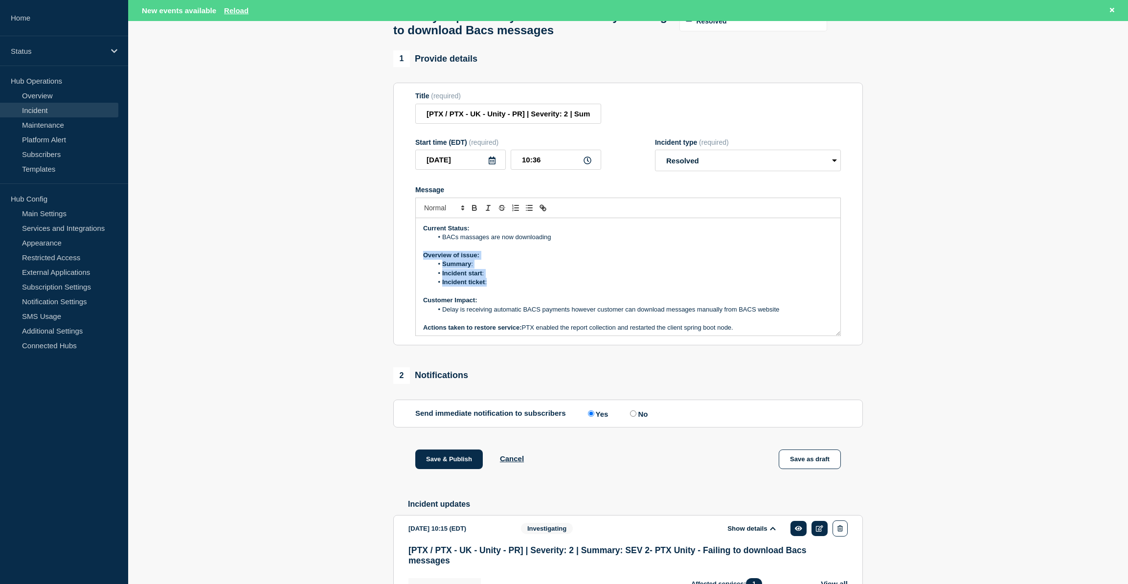
drag, startPoint x: 440, startPoint y: 302, endPoint x: 413, endPoint y: 282, distance: 33.9
click at [413, 282] on section "Title (required) [PTX / PTX - UK - Unity - PR] | Severity: 2 | Summary: SEV 2- …" at bounding box center [628, 214] width 470 height 263
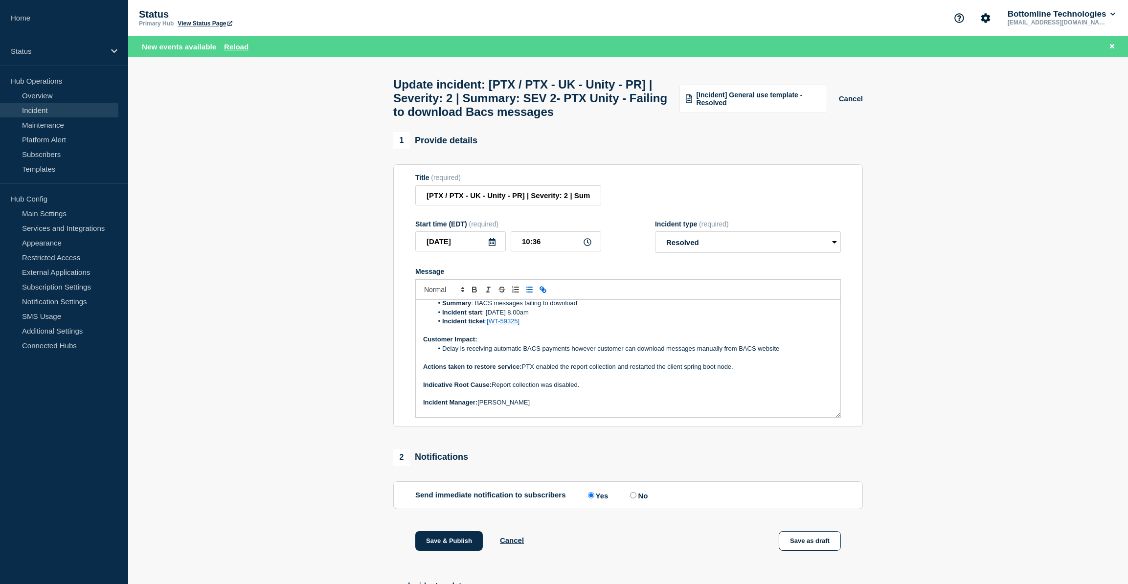
scroll to position [57, 0]
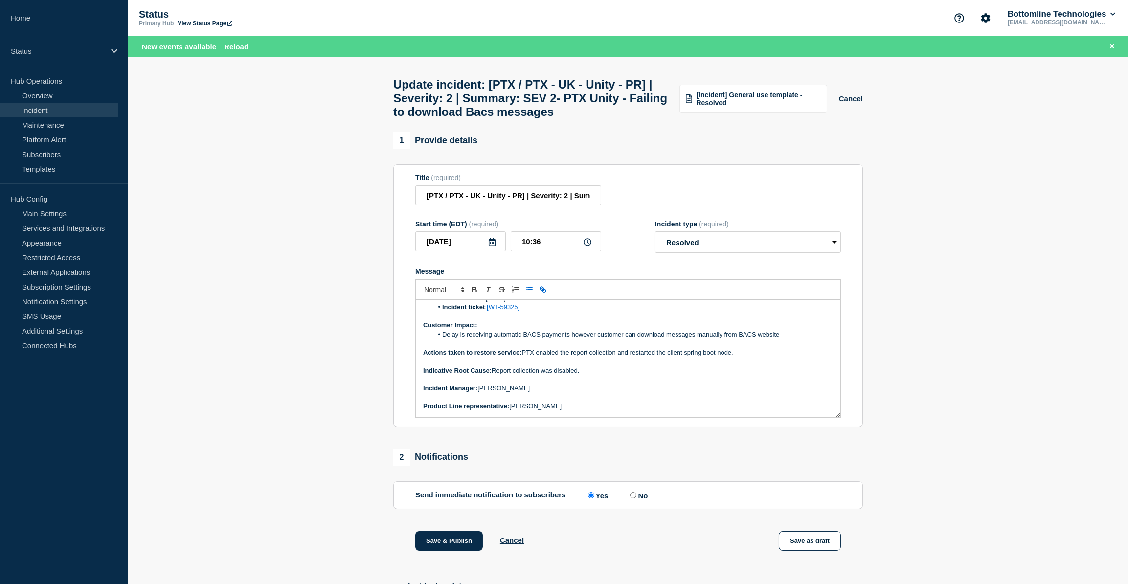
drag, startPoint x: 771, startPoint y: 357, endPoint x: 787, endPoint y: 357, distance: 16.6
click at [772, 339] on li "Delay is receiving automatic BACS payments however customer can download messag…" at bounding box center [633, 334] width 401 height 9
click at [787, 339] on li "Delay is receiving automatic BACS payments however customer can download messag…" at bounding box center [633, 334] width 401 height 9
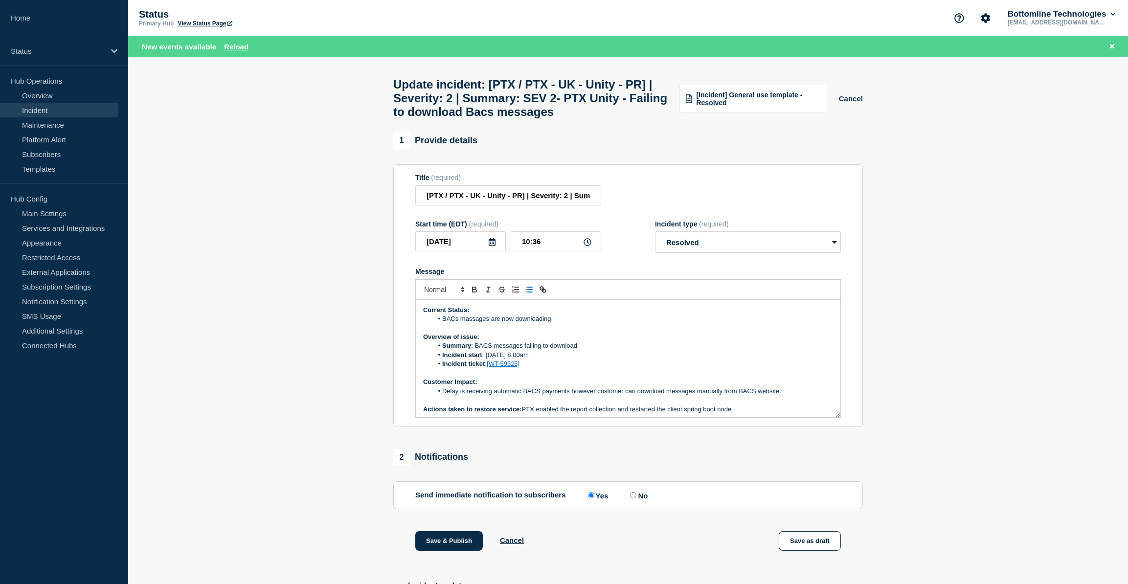
click at [580, 323] on li "BACs massages are now downloading" at bounding box center [633, 319] width 401 height 9
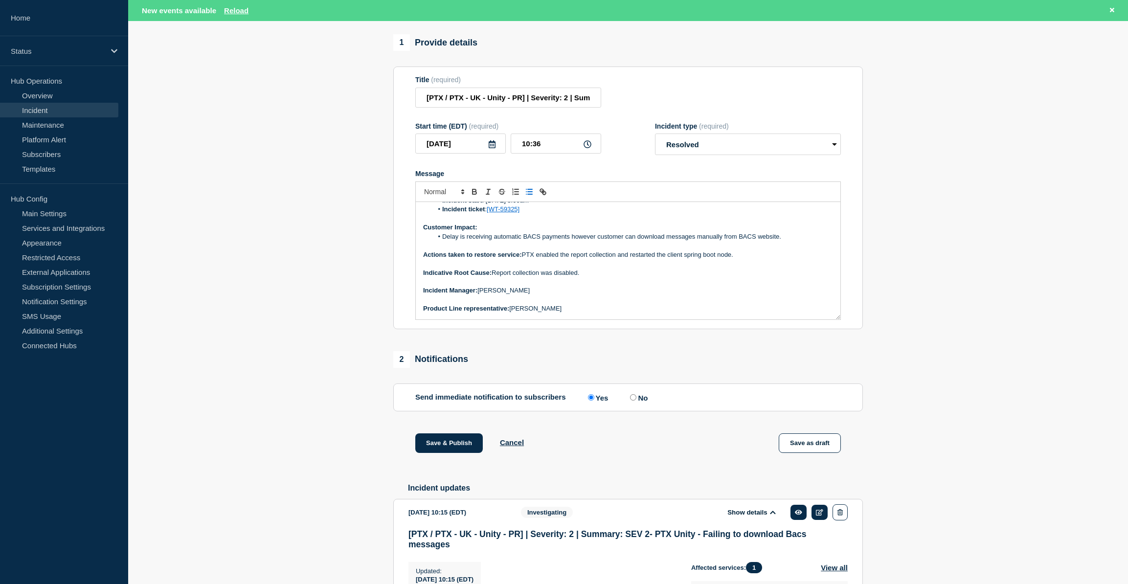
scroll to position [178, 0]
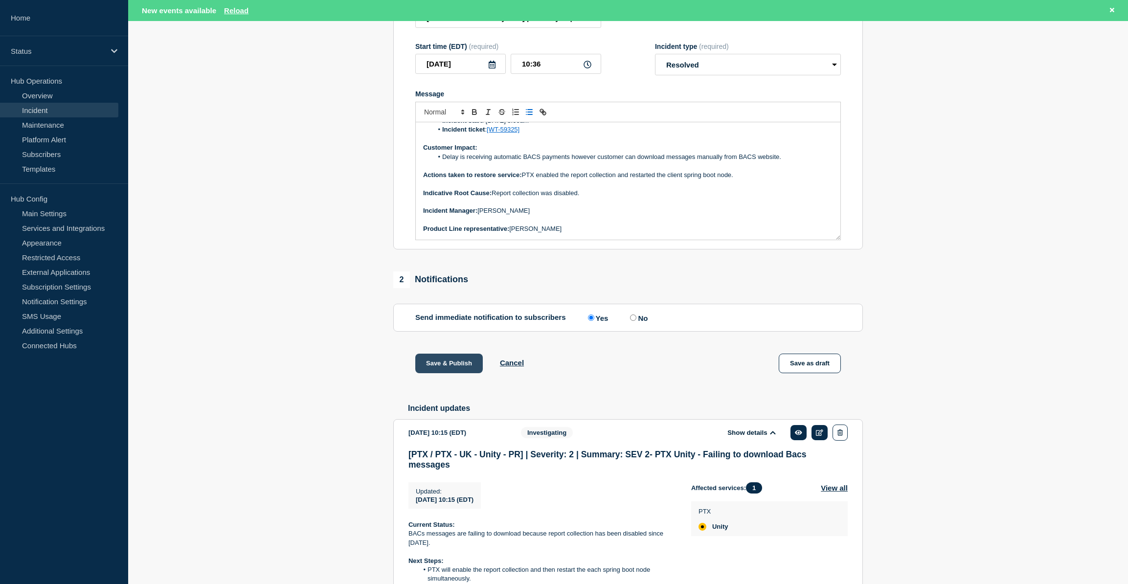
click at [462, 373] on button "Save & Publish" at bounding box center [449, 364] width 68 height 20
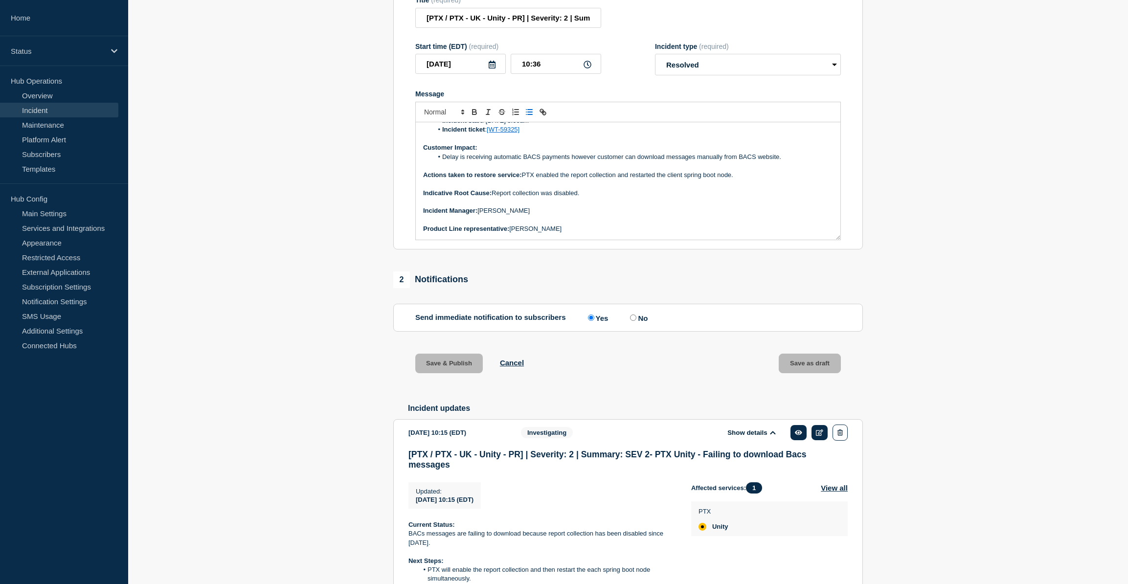
scroll to position [157, 0]
